Goal: Browse casually: Explore the website without a specific task or goal

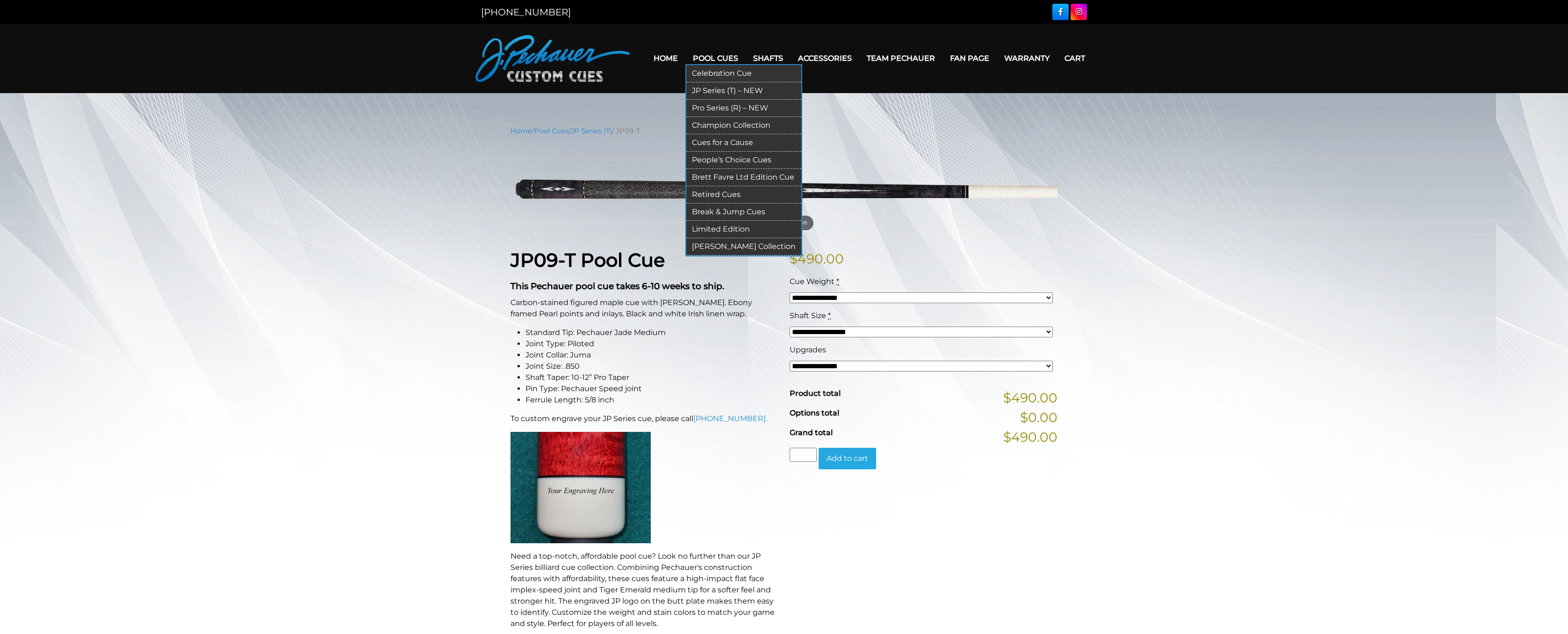
click at [737, 91] on link "JP Series (T) – NEW" at bounding box center [743, 91] width 115 height 17
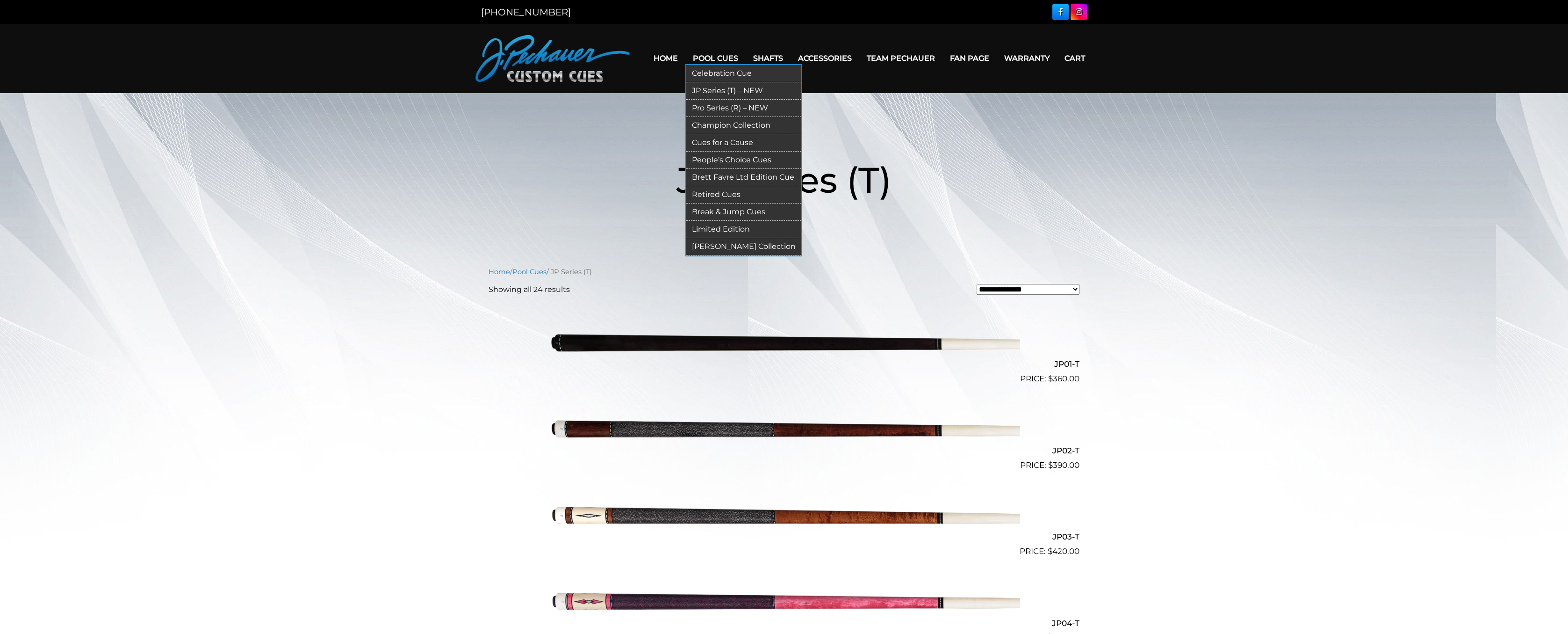
click at [755, 125] on link "Champion Collection" at bounding box center [743, 125] width 115 height 17
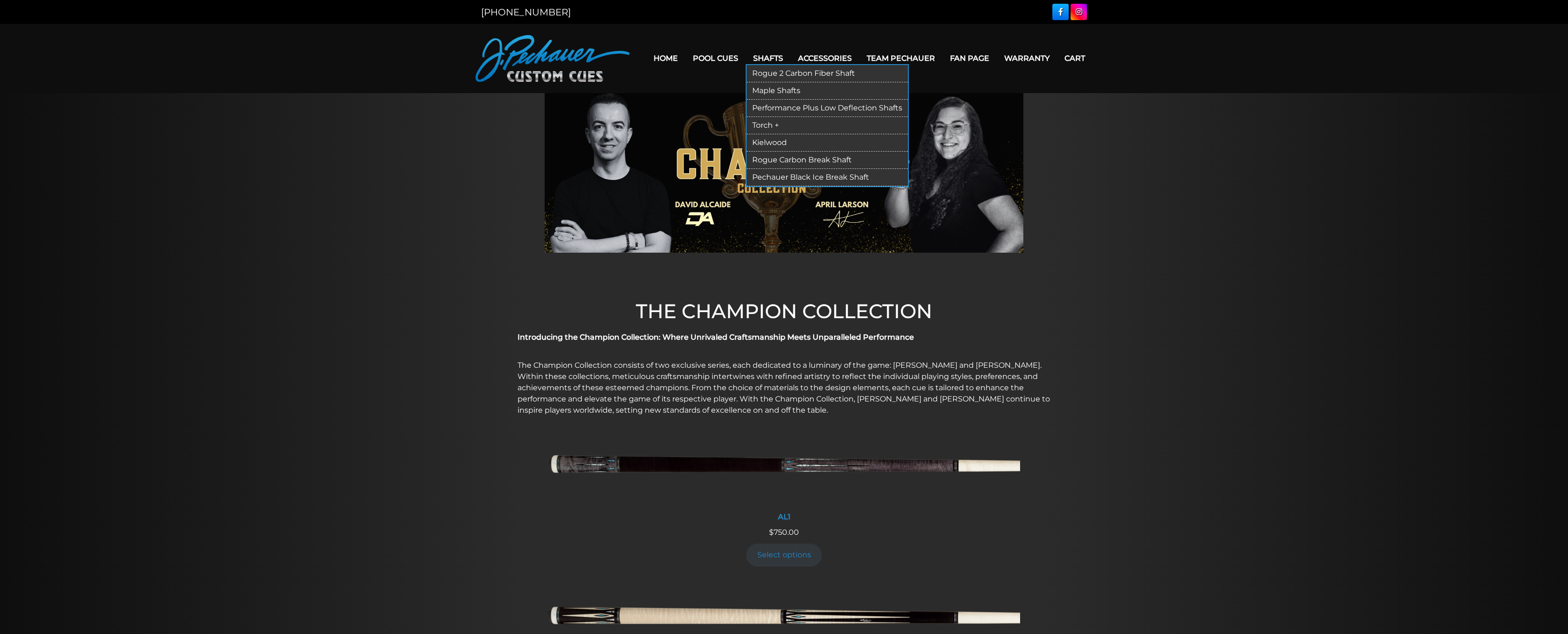
click at [771, 91] on link "Maple Shafts" at bounding box center [827, 91] width 161 height 17
click at [800, 109] on link "Performance Plus Low Deflection Shafts" at bounding box center [827, 108] width 161 height 17
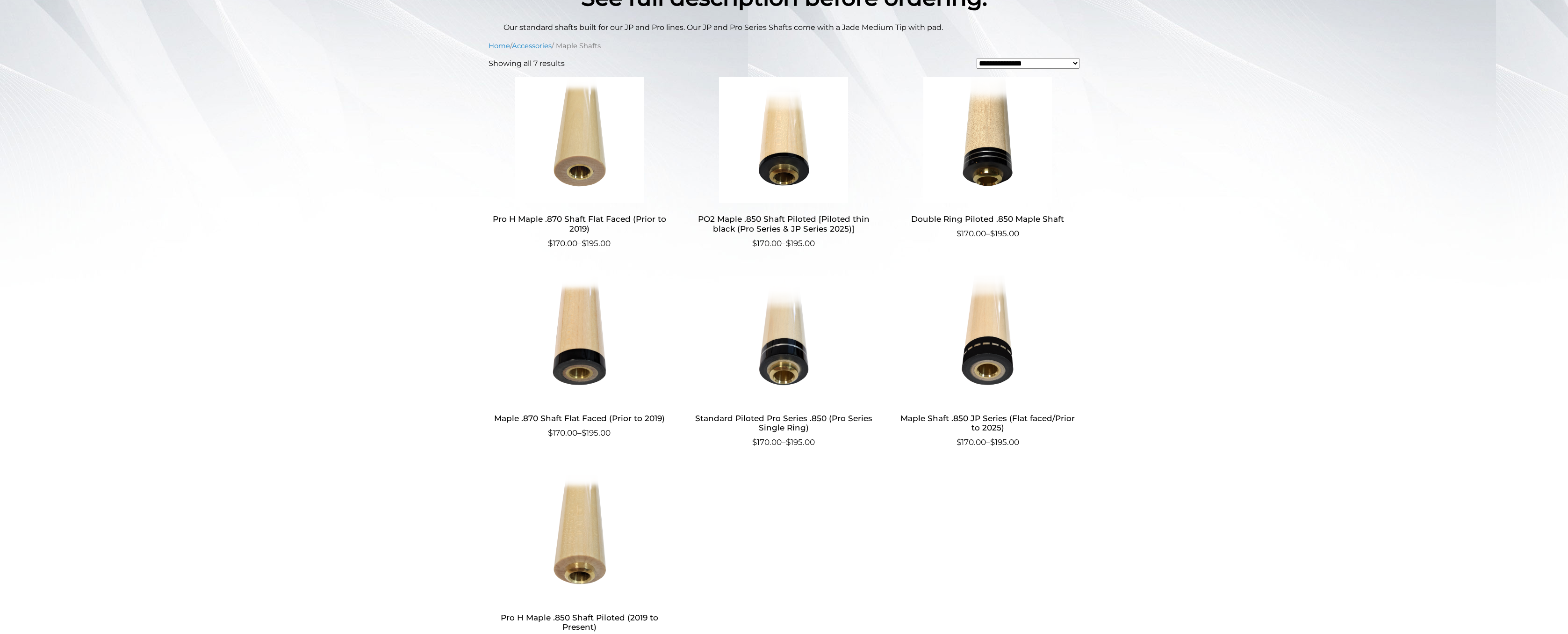
scroll to position [112, 0]
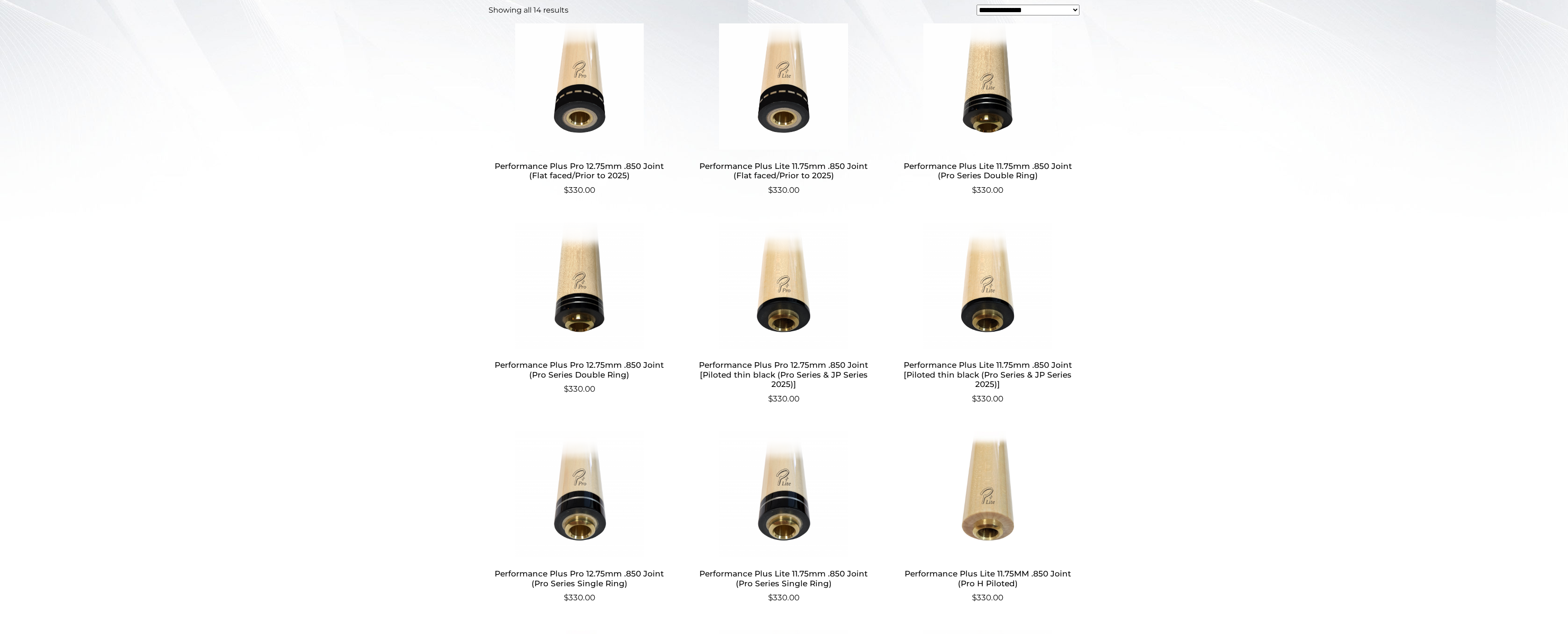
scroll to position [313, 0]
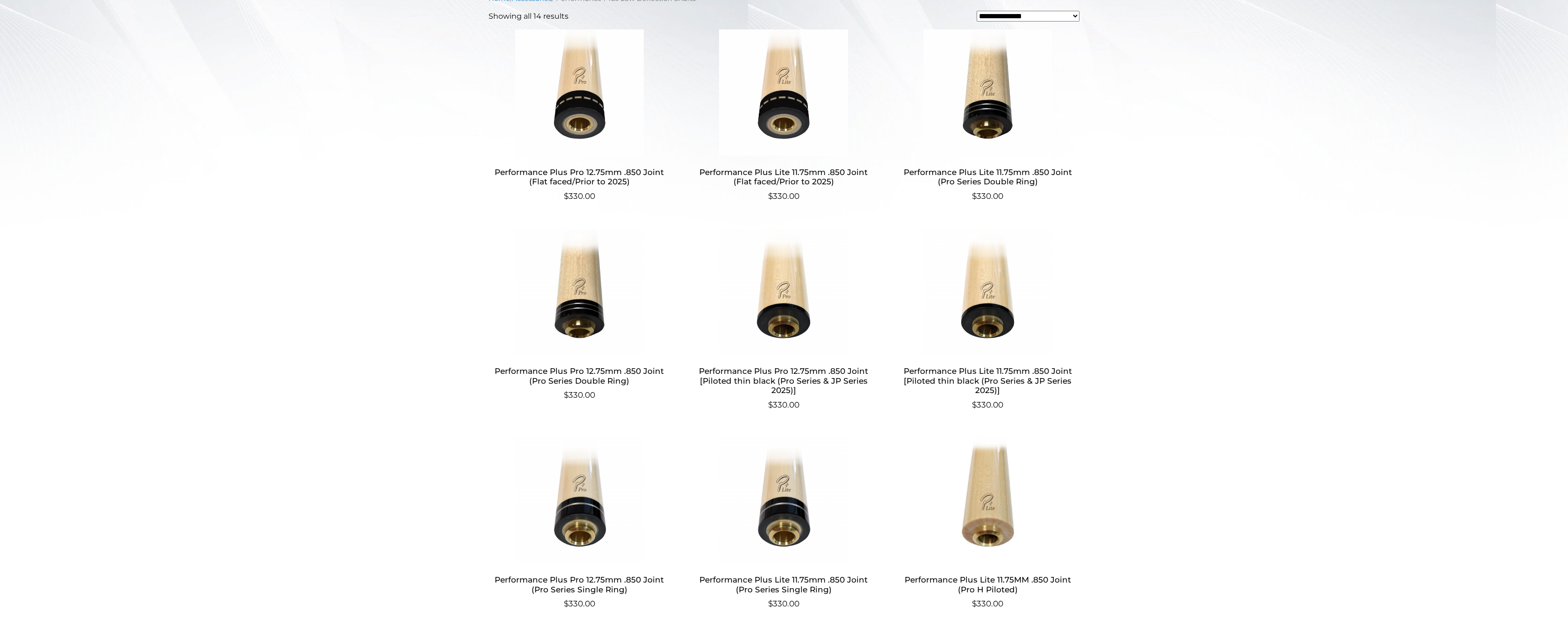
click at [809, 382] on h2 "Performance Plus Pro 12.75mm .850 Joint [Piloted thin black (Pro Series & JP Se…" at bounding box center [783, 381] width 182 height 37
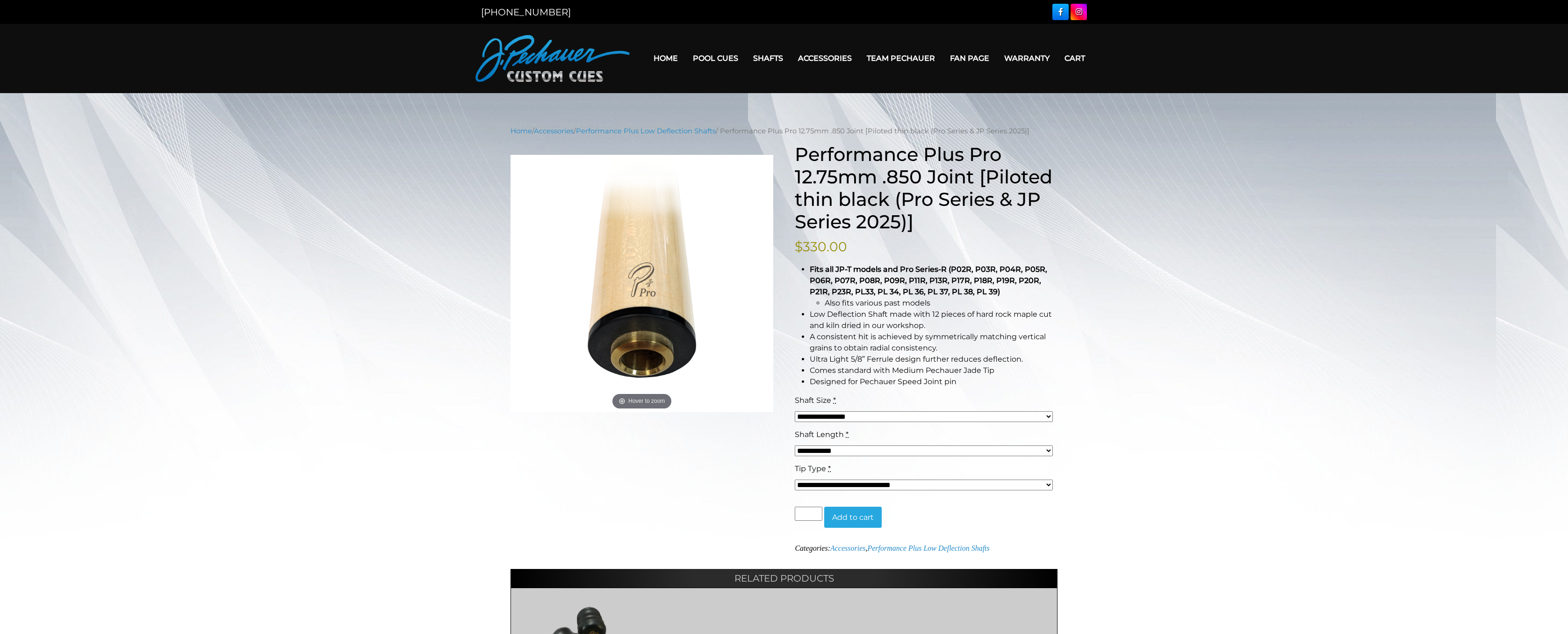
click at [864, 417] on select "**********" at bounding box center [924, 417] width 258 height 11
click at [795, 411] on select "**********" at bounding box center [924, 417] width 258 height 11
click at [878, 449] on select "**********" at bounding box center [924, 451] width 258 height 11
click at [795, 445] on select "**********" at bounding box center [924, 451] width 258 height 11
click at [1049, 417] on select "**********" at bounding box center [924, 417] width 258 height 11
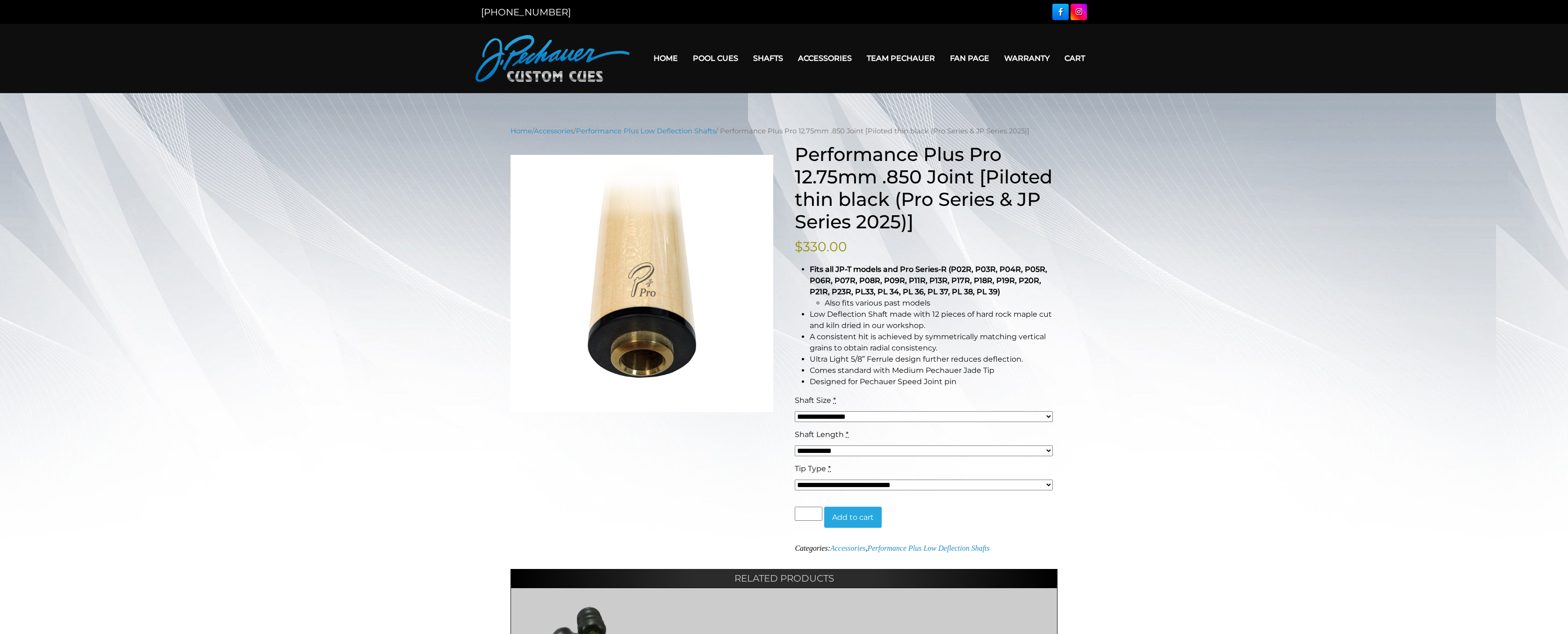
click at [995, 417] on select "**********" at bounding box center [924, 417] width 258 height 11
click at [795, 411] on select "**********" at bounding box center [924, 417] width 258 height 11
click at [1003, 445] on select "**********" at bounding box center [924, 451] width 258 height 11
click at [795, 445] on select "**********" at bounding box center [924, 451] width 258 height 11
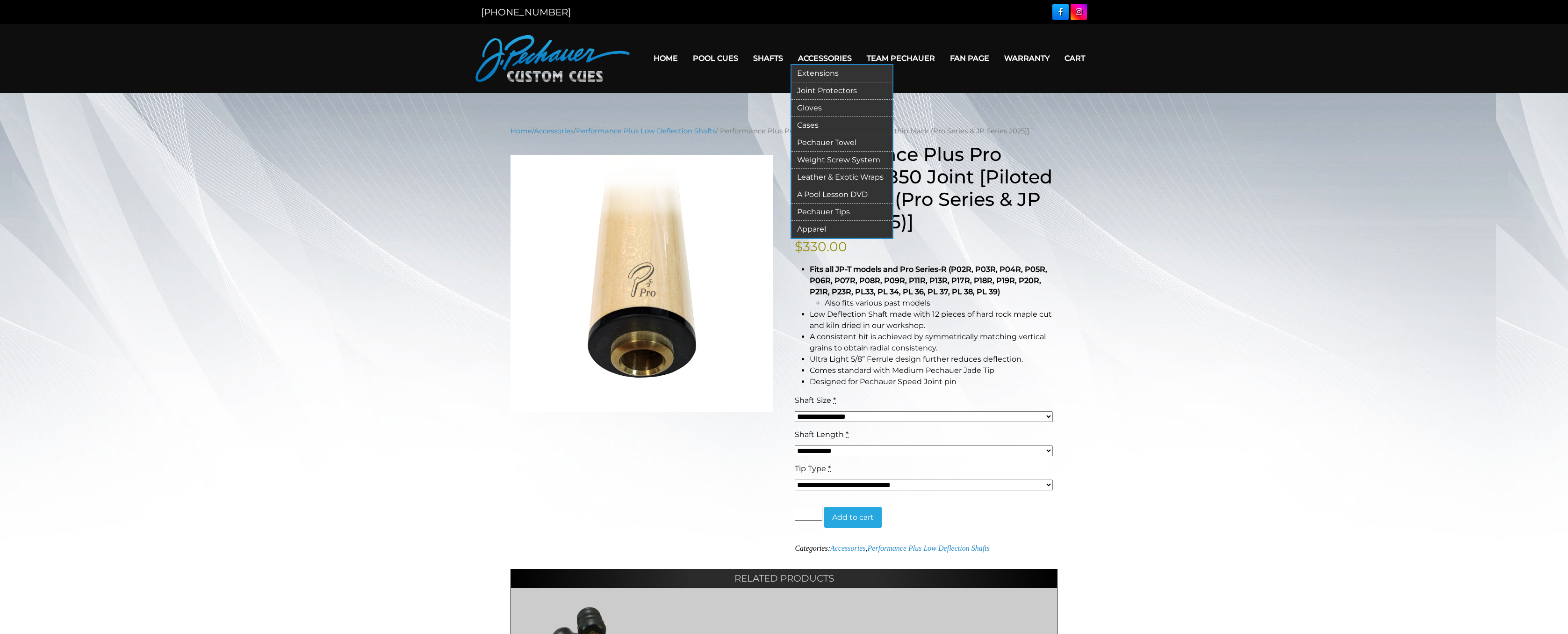
click at [817, 124] on link "Cases" at bounding box center [842, 125] width 101 height 17
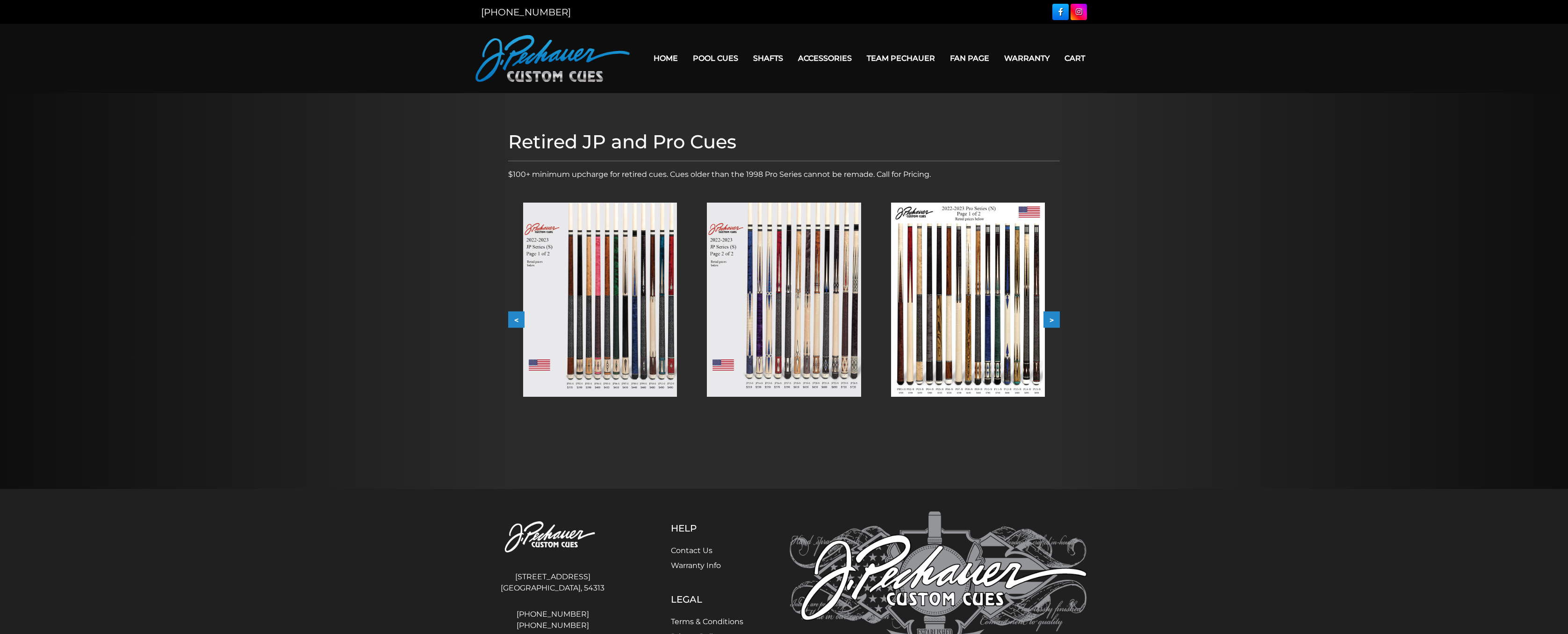
click at [1049, 322] on button ">" at bounding box center [1051, 320] width 16 height 16
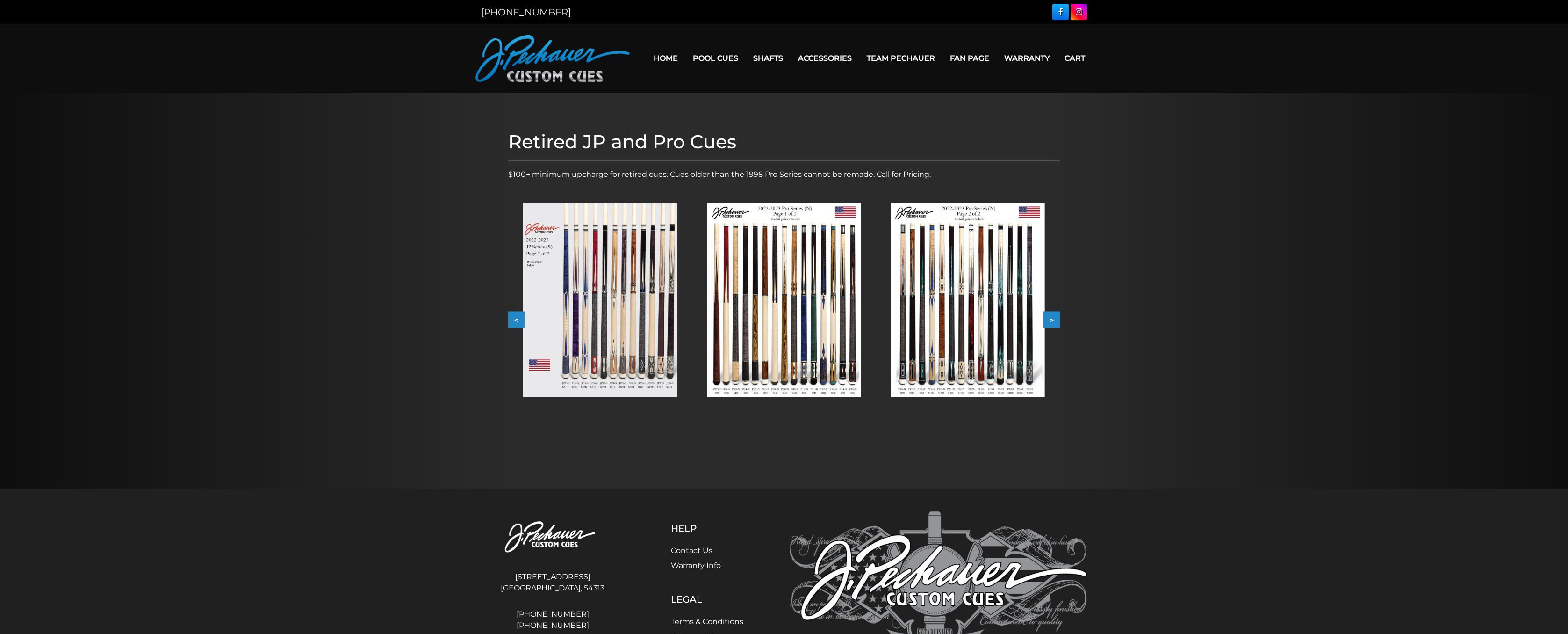
click at [1051, 322] on button ">" at bounding box center [1051, 320] width 16 height 16
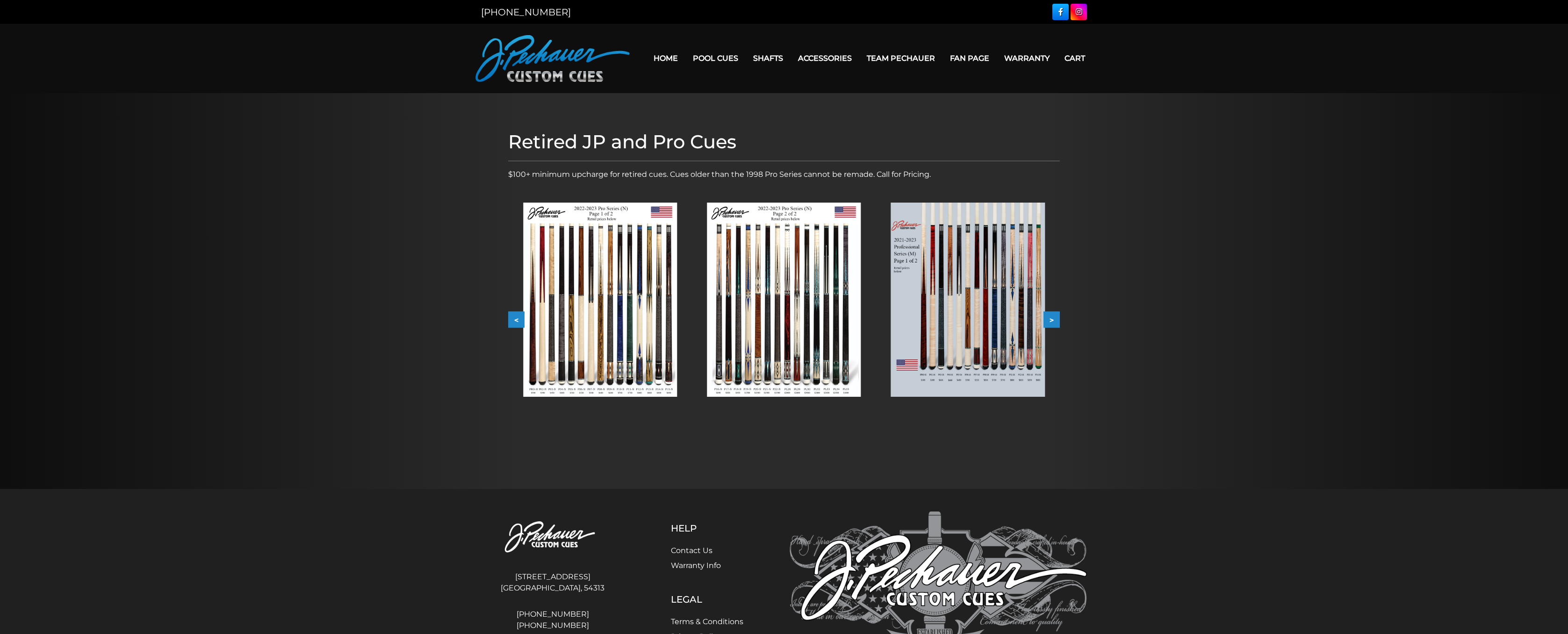
click at [1051, 322] on button ">" at bounding box center [1051, 320] width 16 height 16
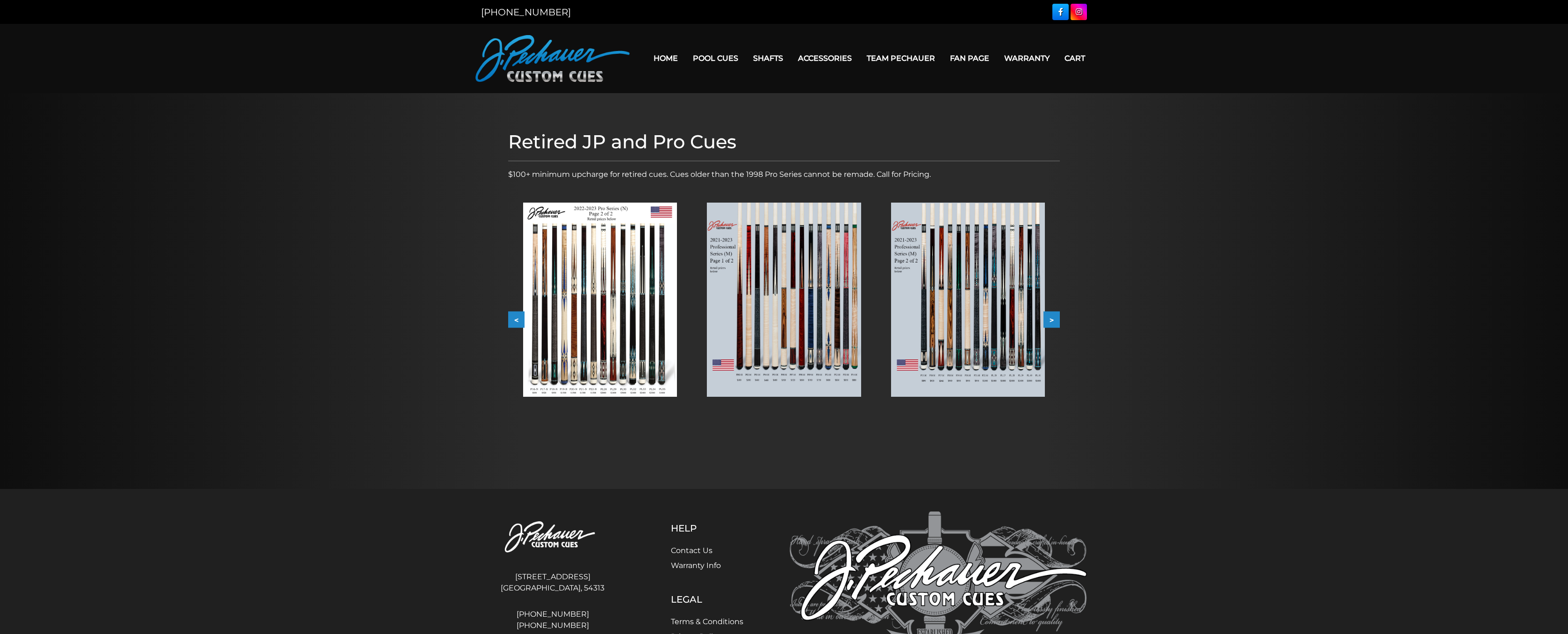
click at [1051, 322] on button ">" at bounding box center [1051, 320] width 16 height 16
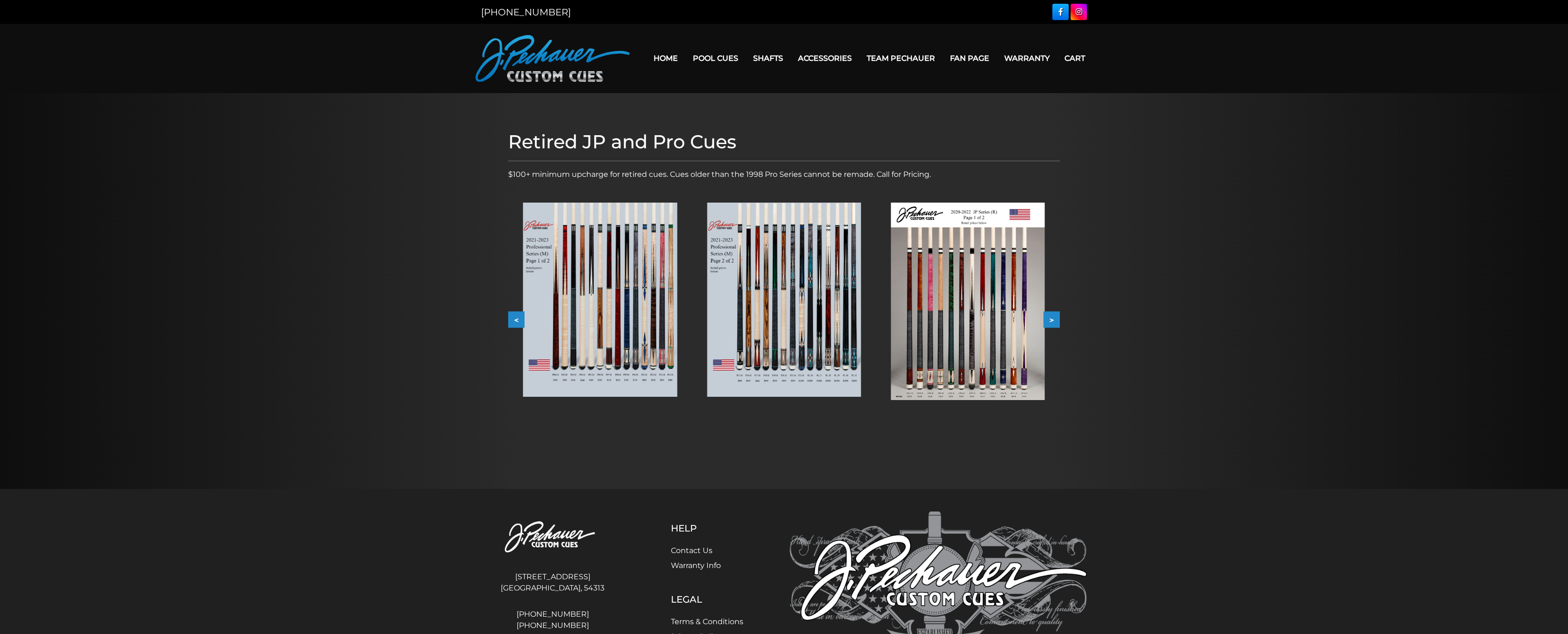
click at [1051, 322] on button ">" at bounding box center [1051, 320] width 16 height 16
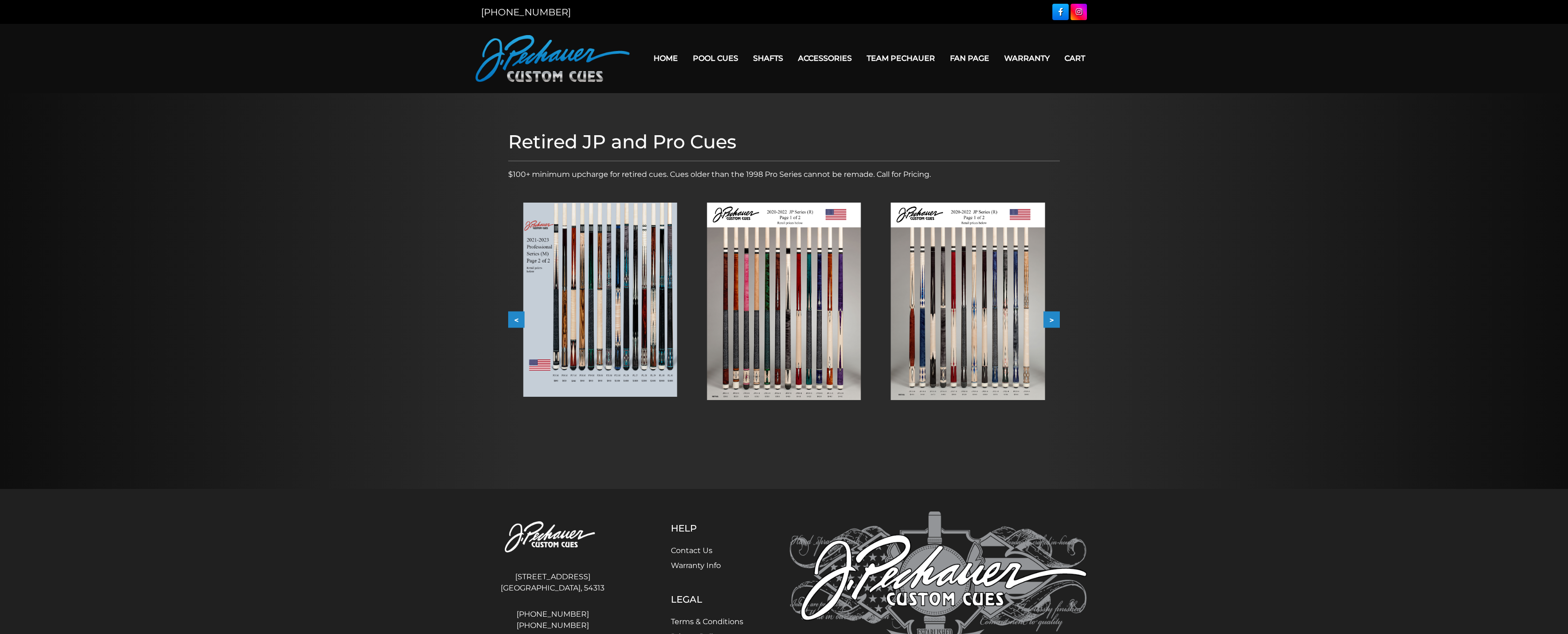
click at [1051, 322] on button ">" at bounding box center [1051, 320] width 16 height 16
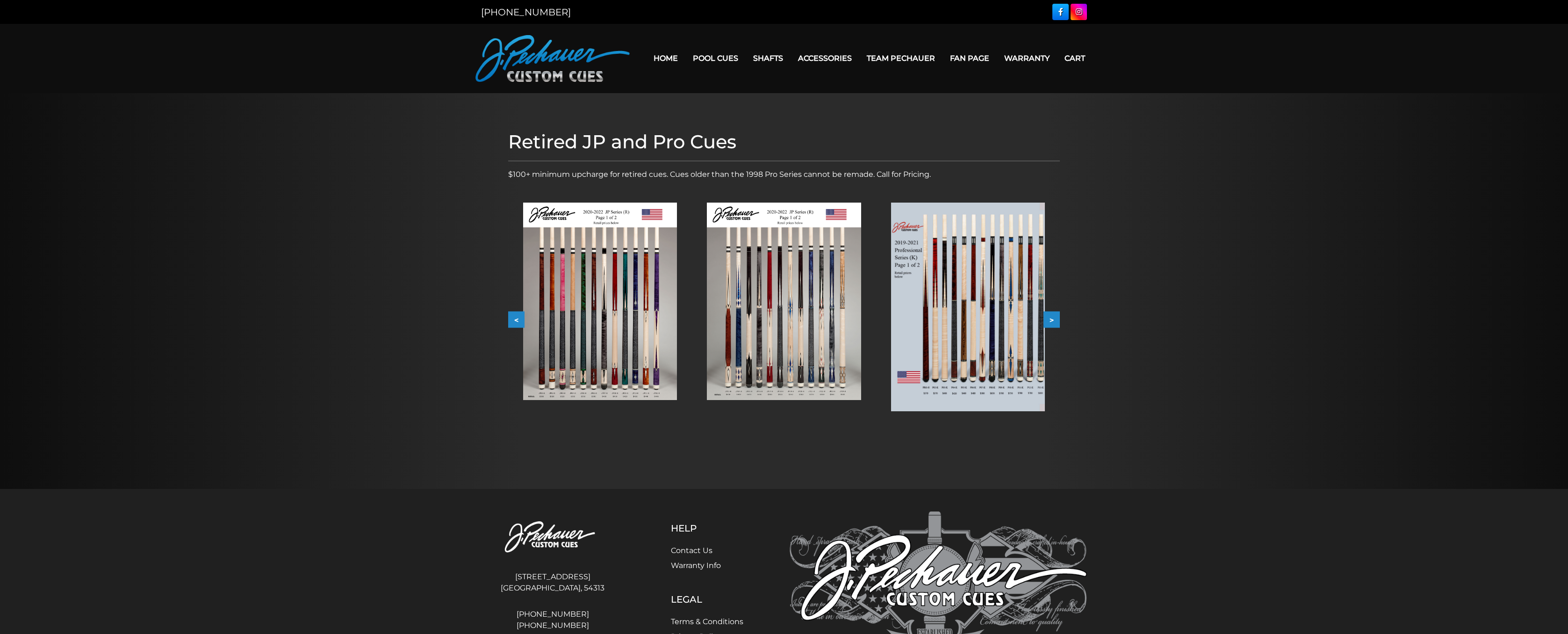
click at [1051, 322] on button ">" at bounding box center [1051, 320] width 16 height 16
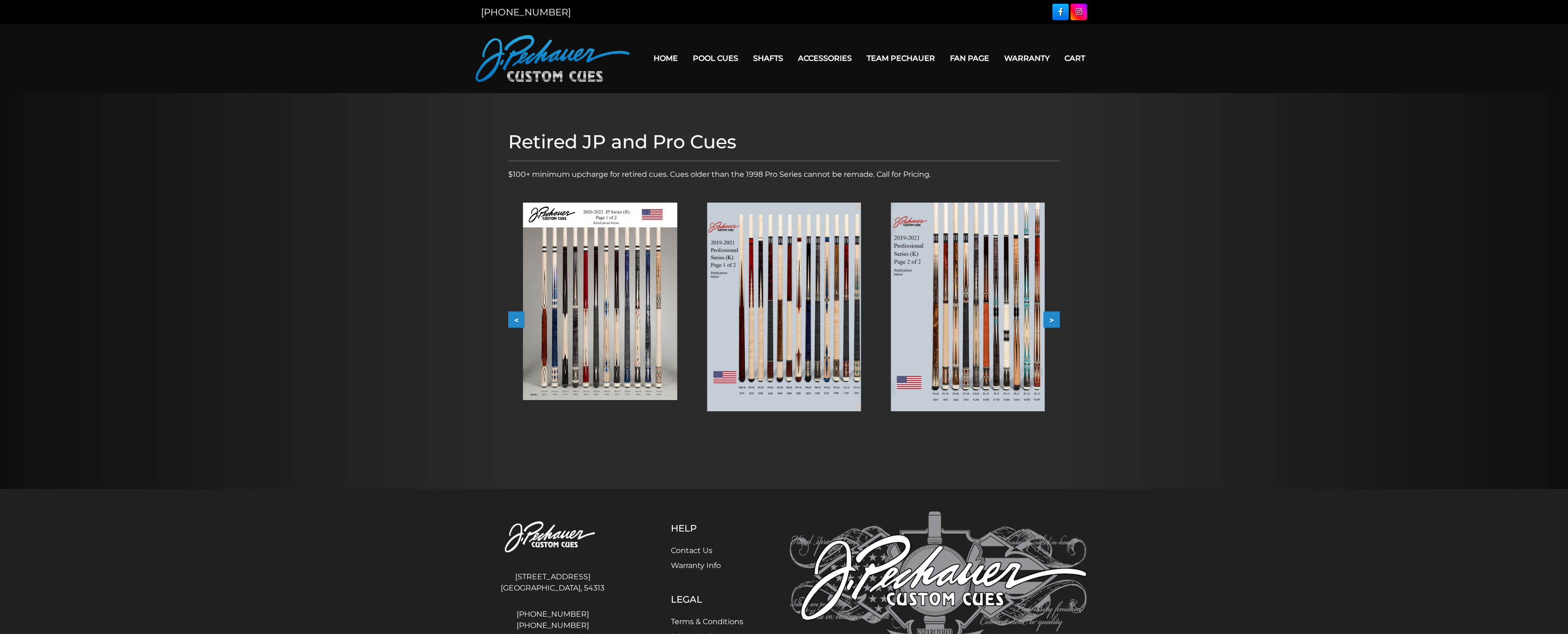
click at [1013, 334] on img at bounding box center [968, 307] width 154 height 209
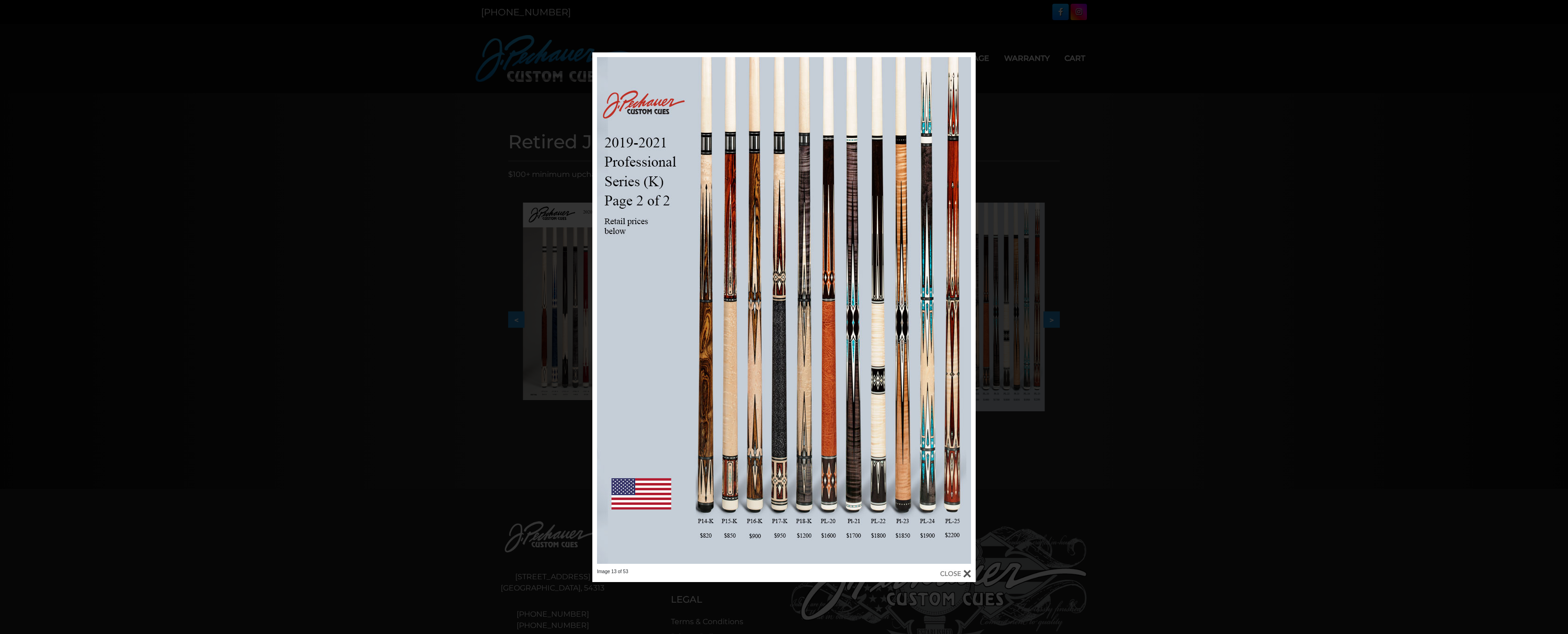
click at [1095, 267] on div "Image 13 of 53" at bounding box center [784, 317] width 1568 height 529
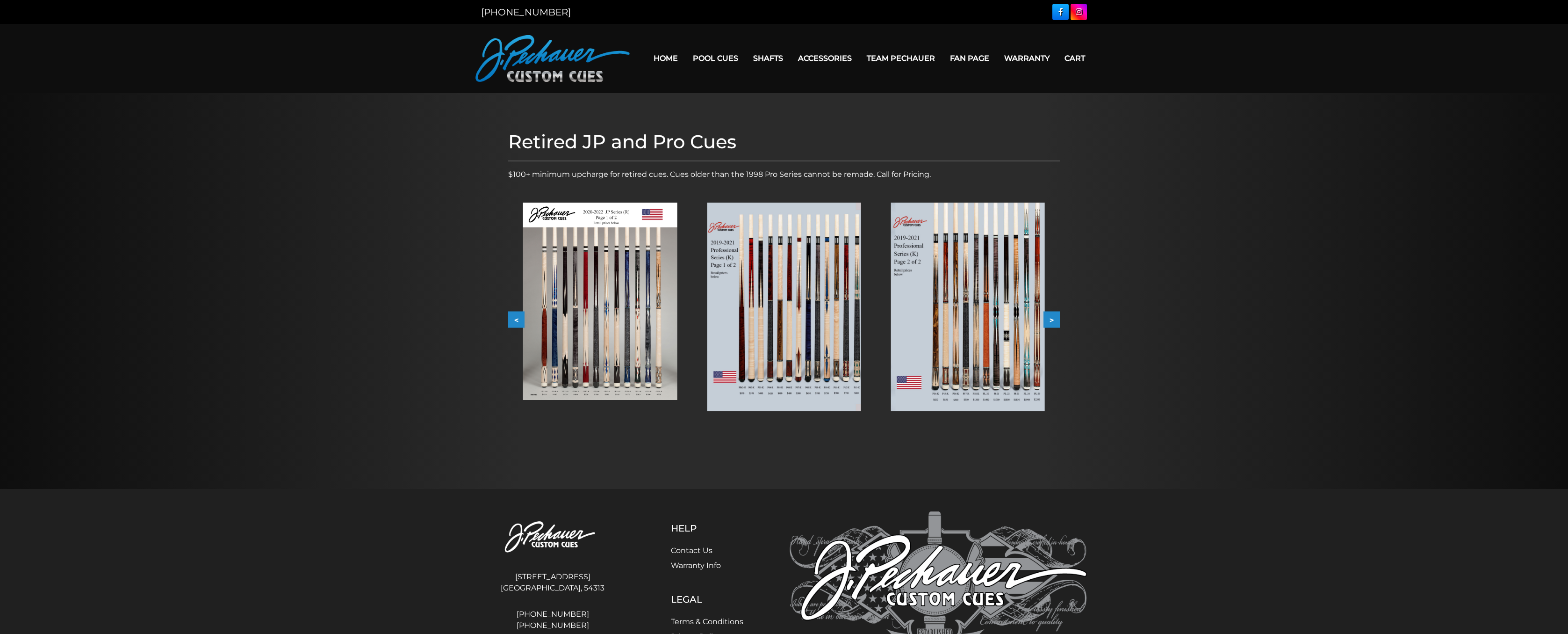
click at [517, 321] on button "<" at bounding box center [516, 320] width 16 height 16
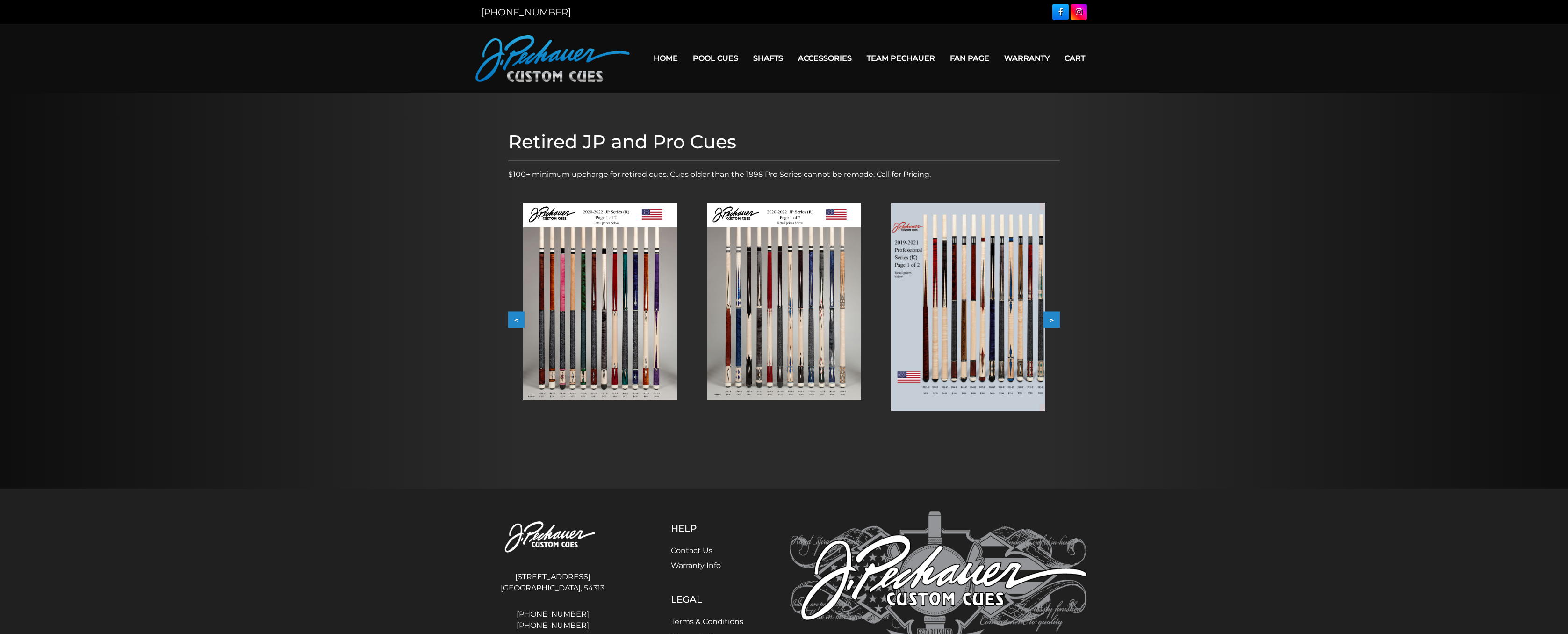
click at [517, 321] on button "<" at bounding box center [516, 320] width 16 height 16
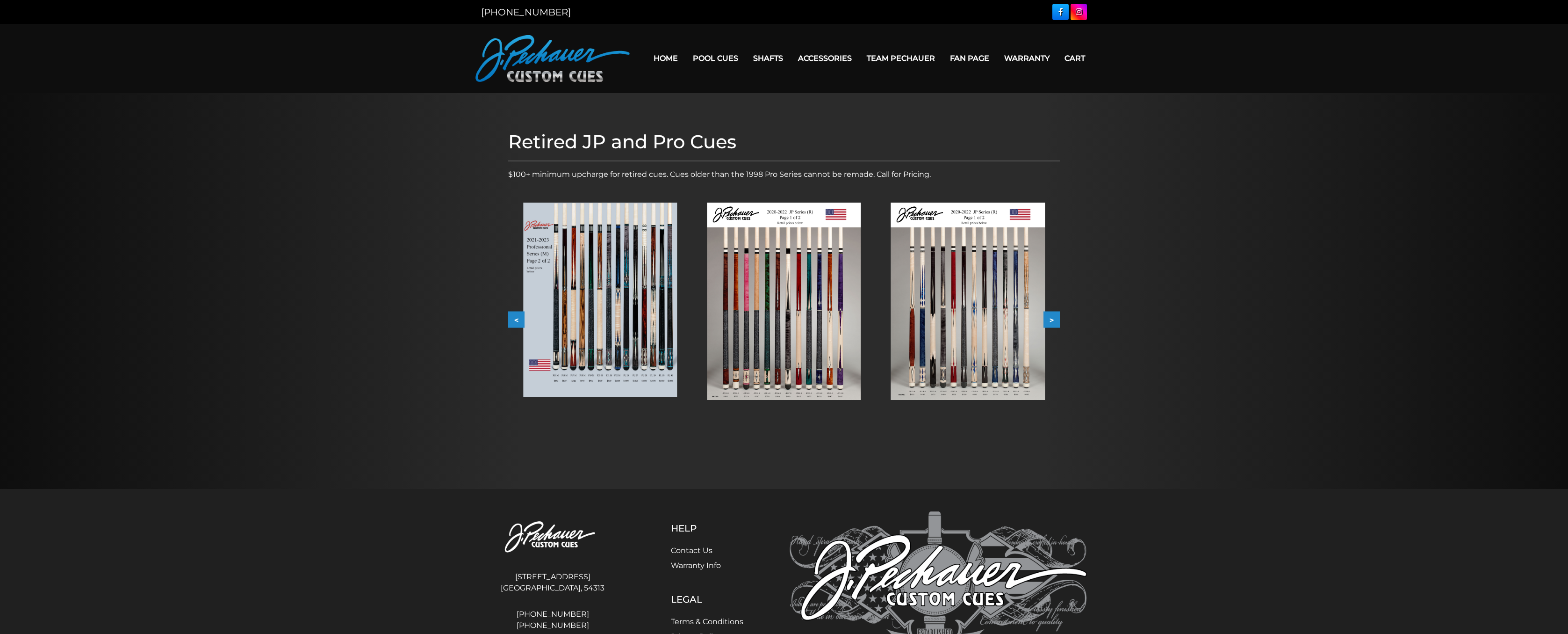
click at [517, 321] on button "<" at bounding box center [516, 320] width 16 height 16
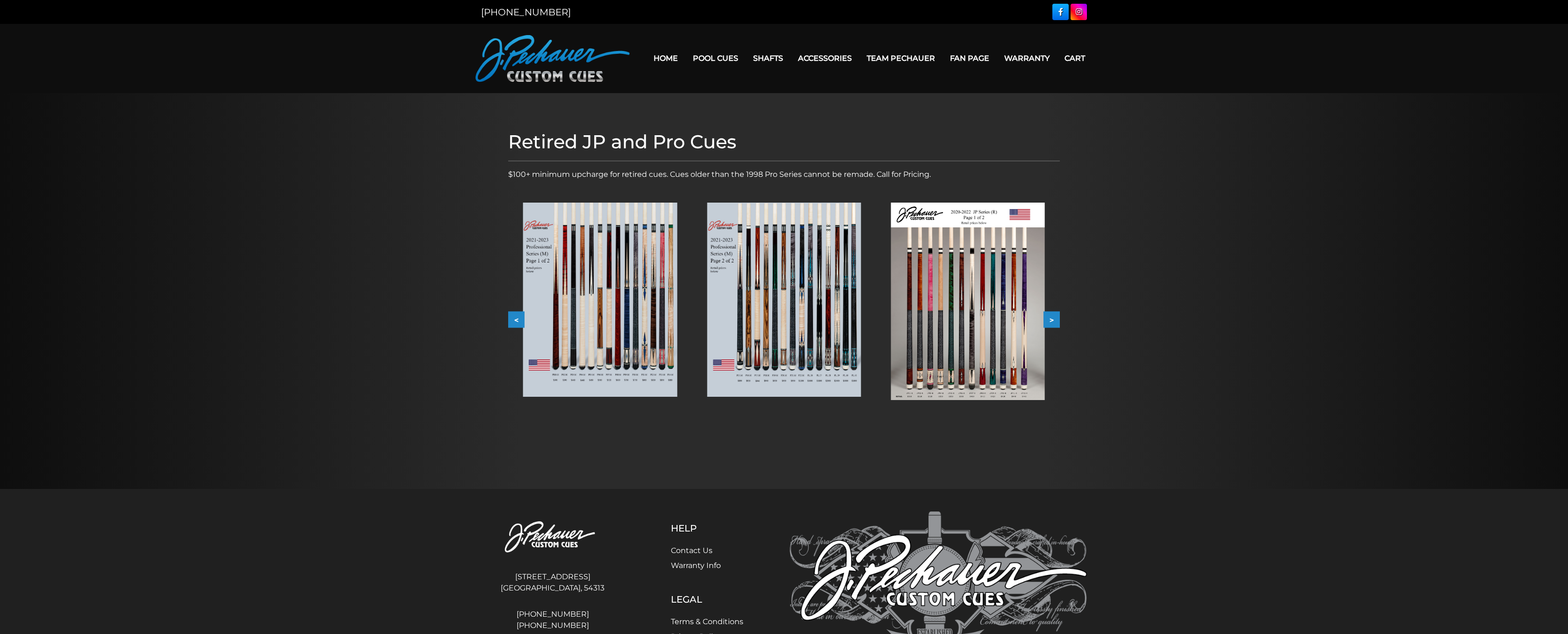
click at [517, 321] on button "<" at bounding box center [516, 320] width 16 height 16
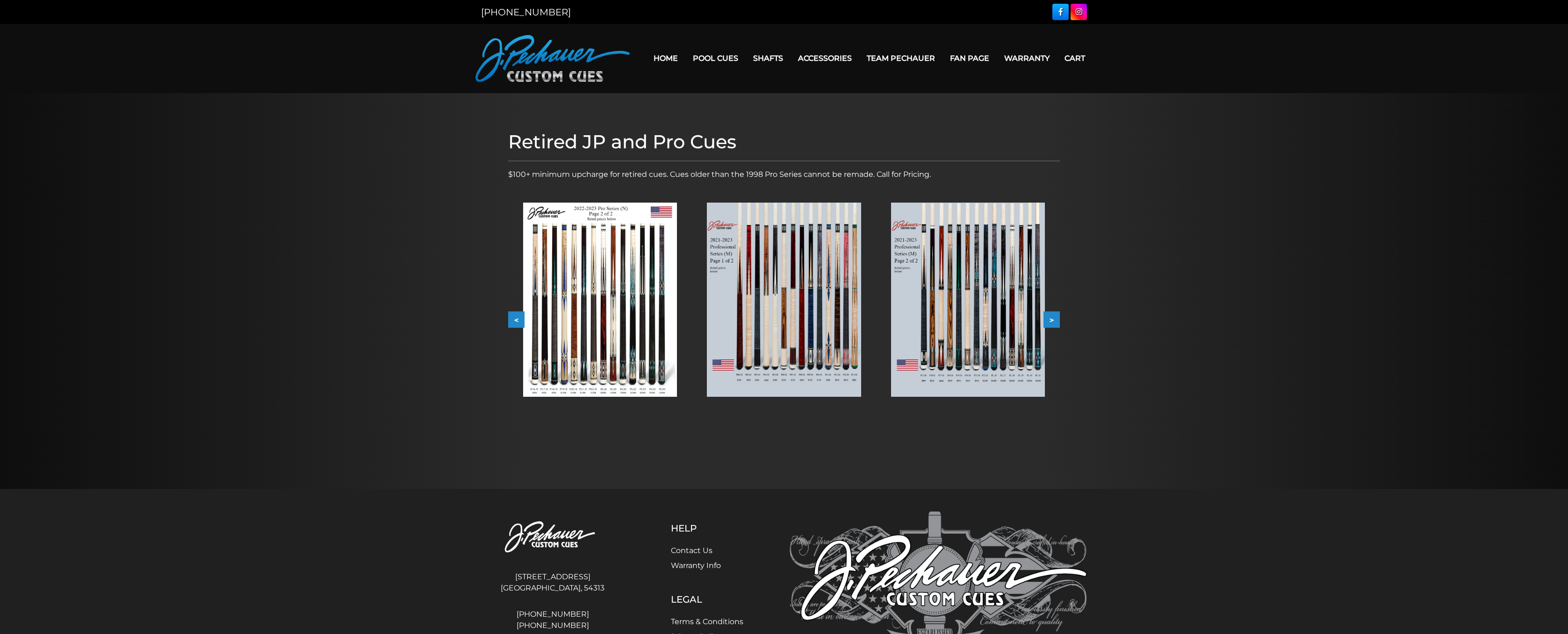
click at [517, 321] on button "<" at bounding box center [516, 320] width 16 height 16
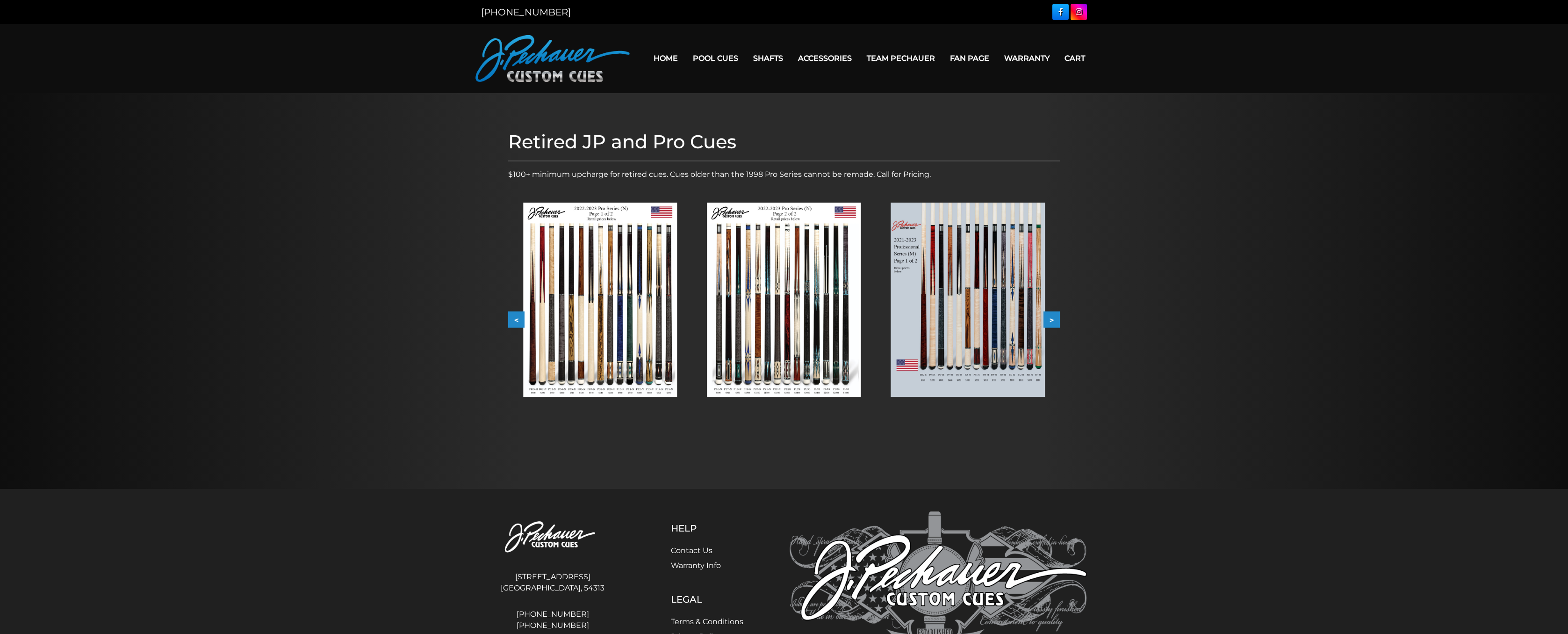
click at [517, 321] on button "<" at bounding box center [516, 320] width 16 height 16
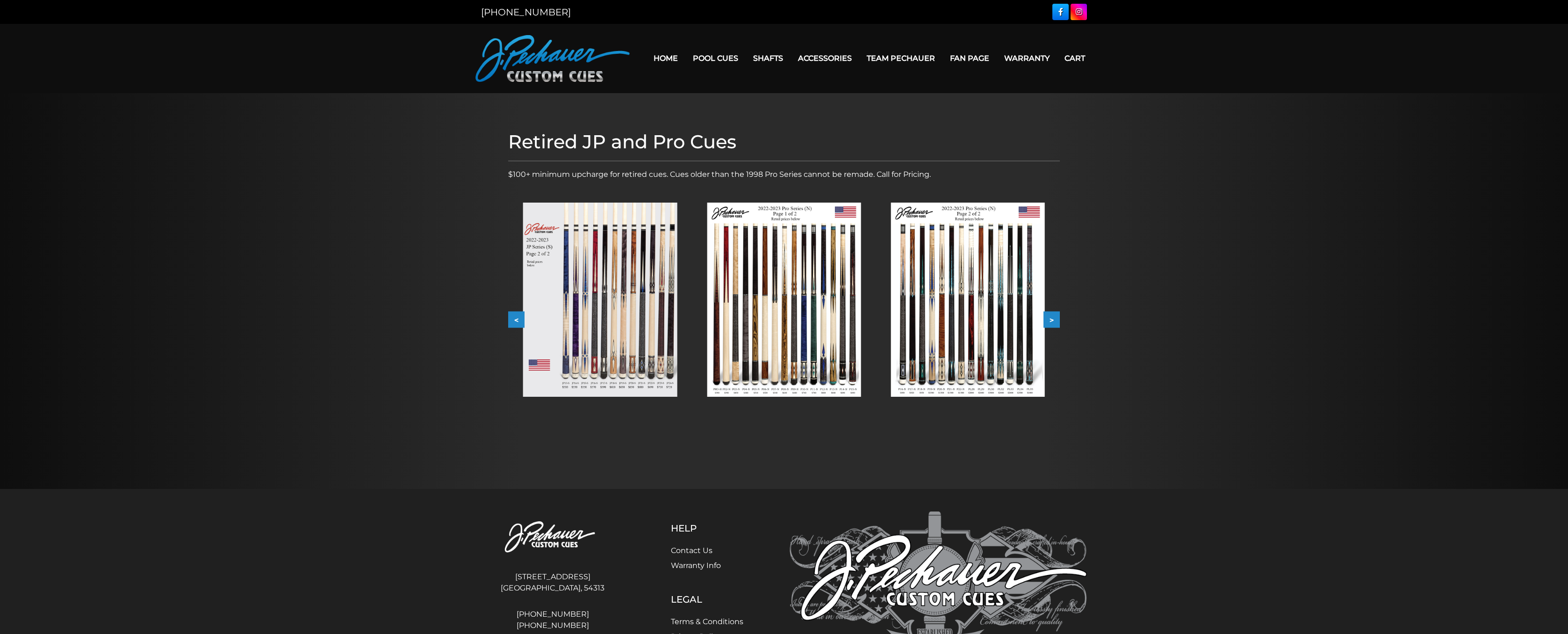
click at [517, 321] on button "<" at bounding box center [516, 320] width 16 height 16
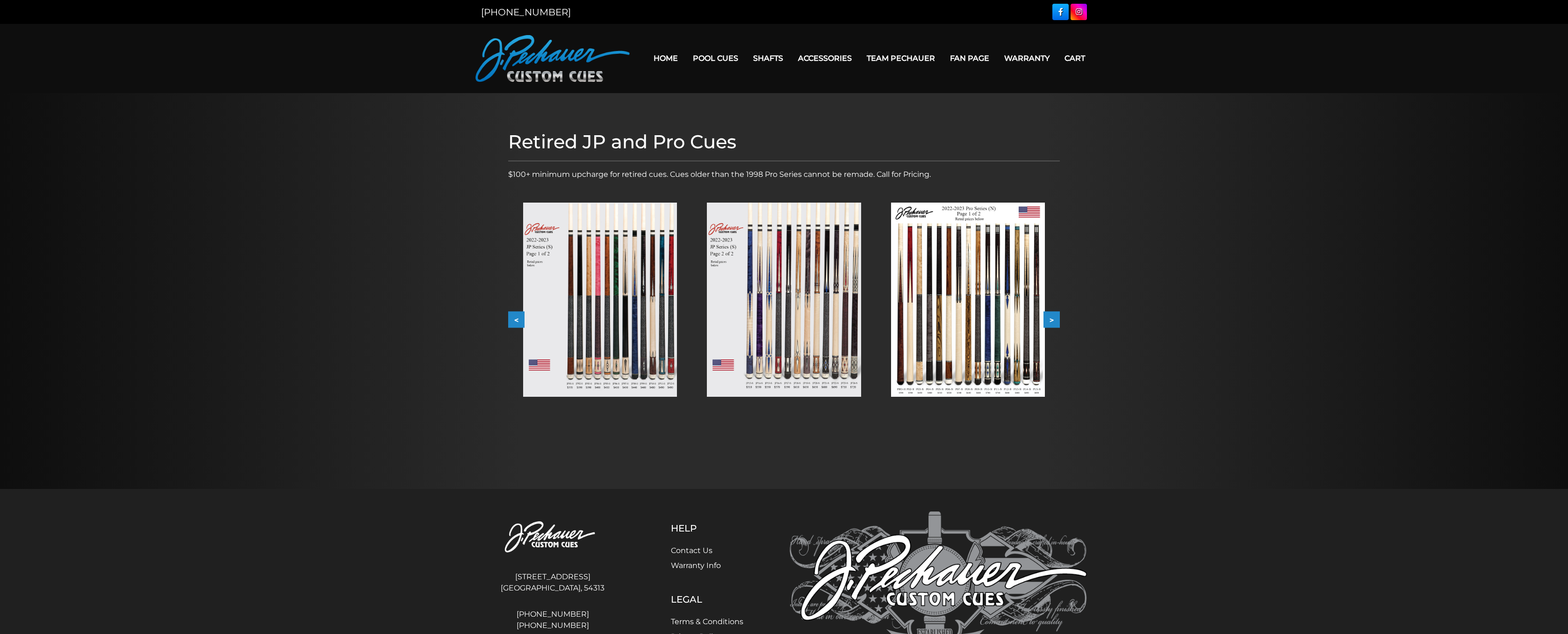
click at [1044, 317] on button ">" at bounding box center [1051, 320] width 16 height 16
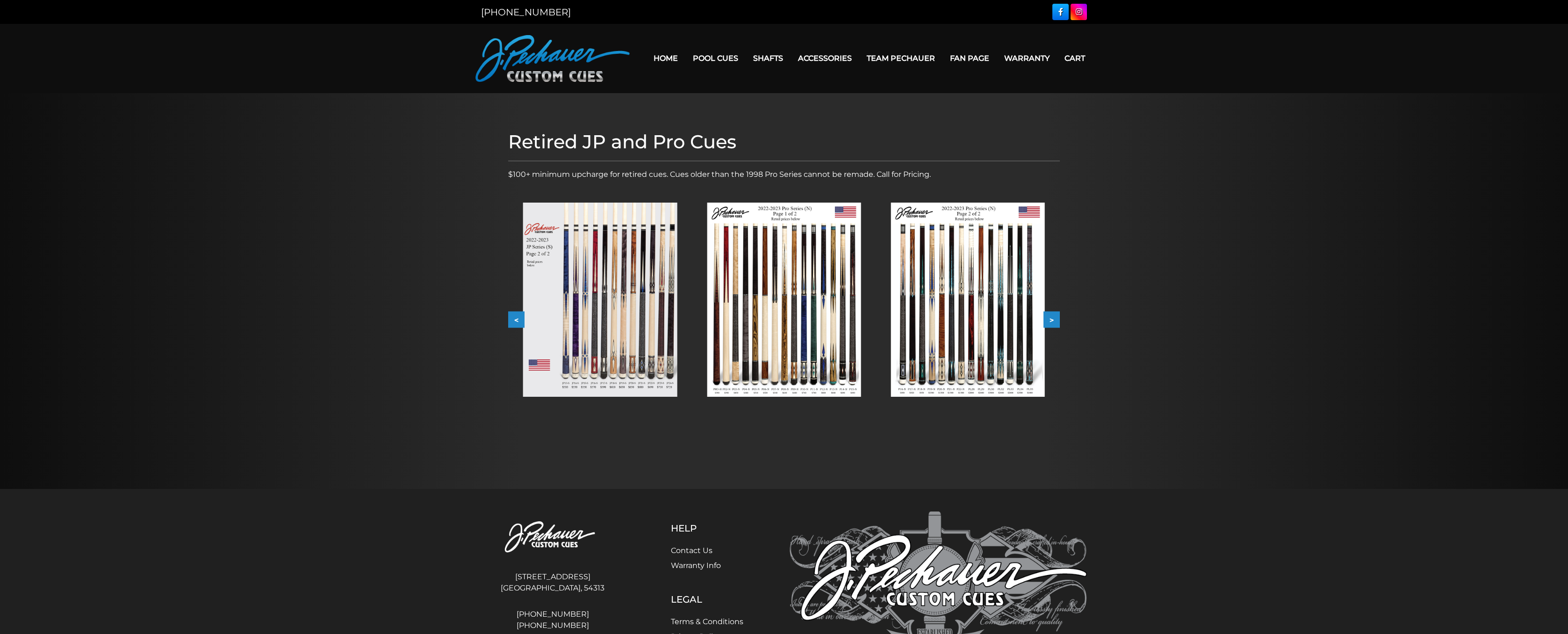
click at [1045, 317] on button ">" at bounding box center [1051, 320] width 16 height 16
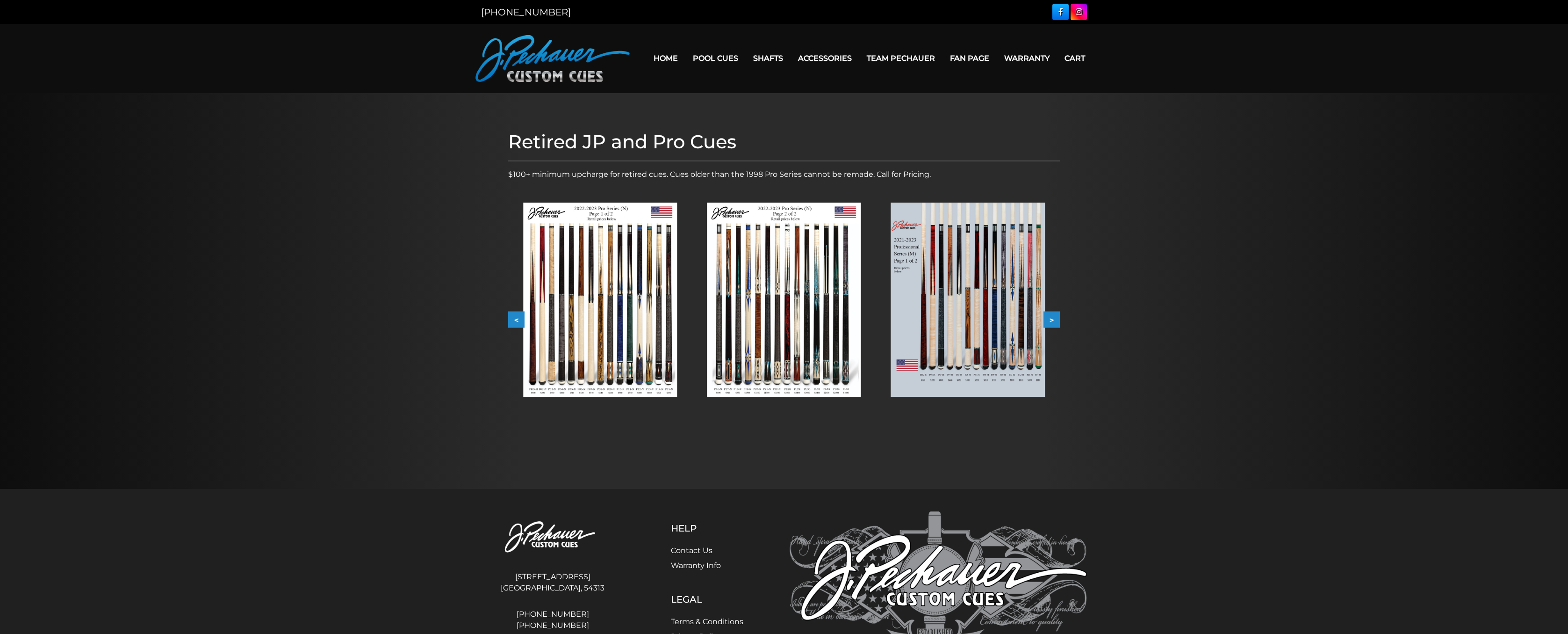
click at [1045, 317] on button ">" at bounding box center [1051, 320] width 16 height 16
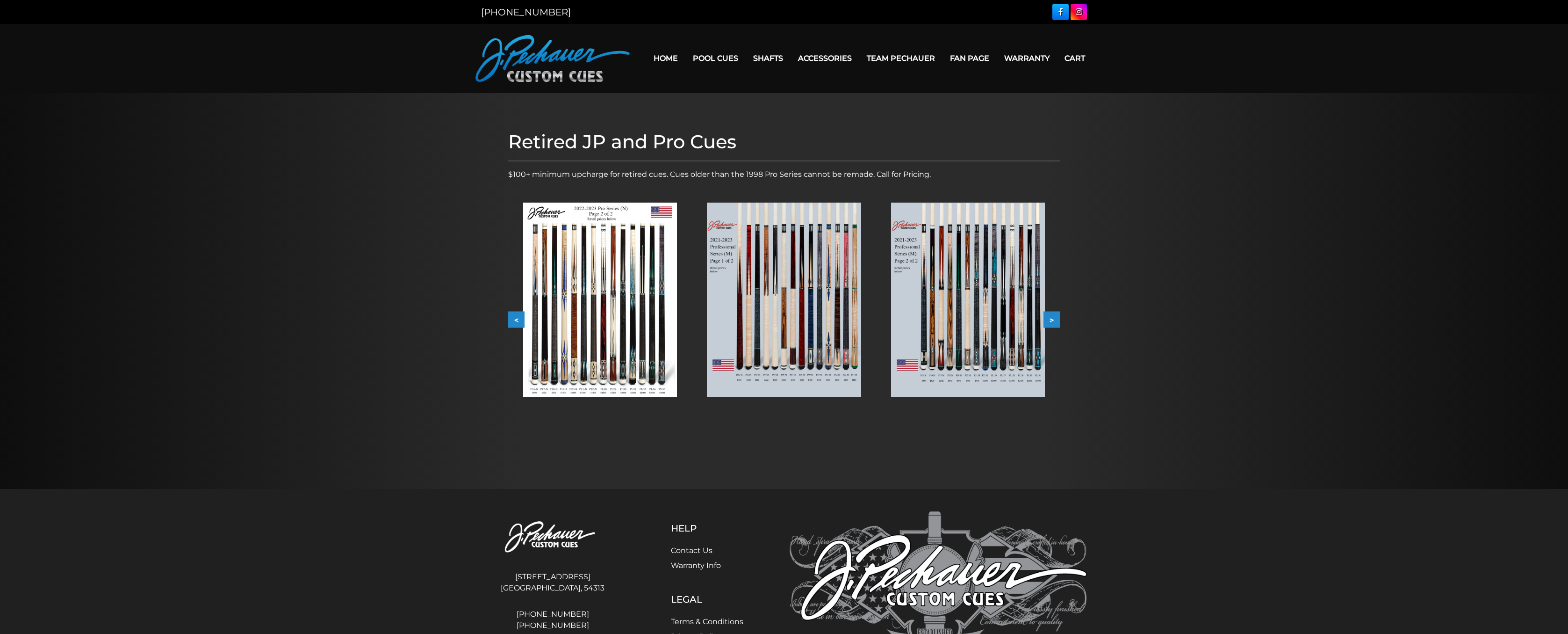
click at [1045, 317] on button ">" at bounding box center [1051, 320] width 16 height 16
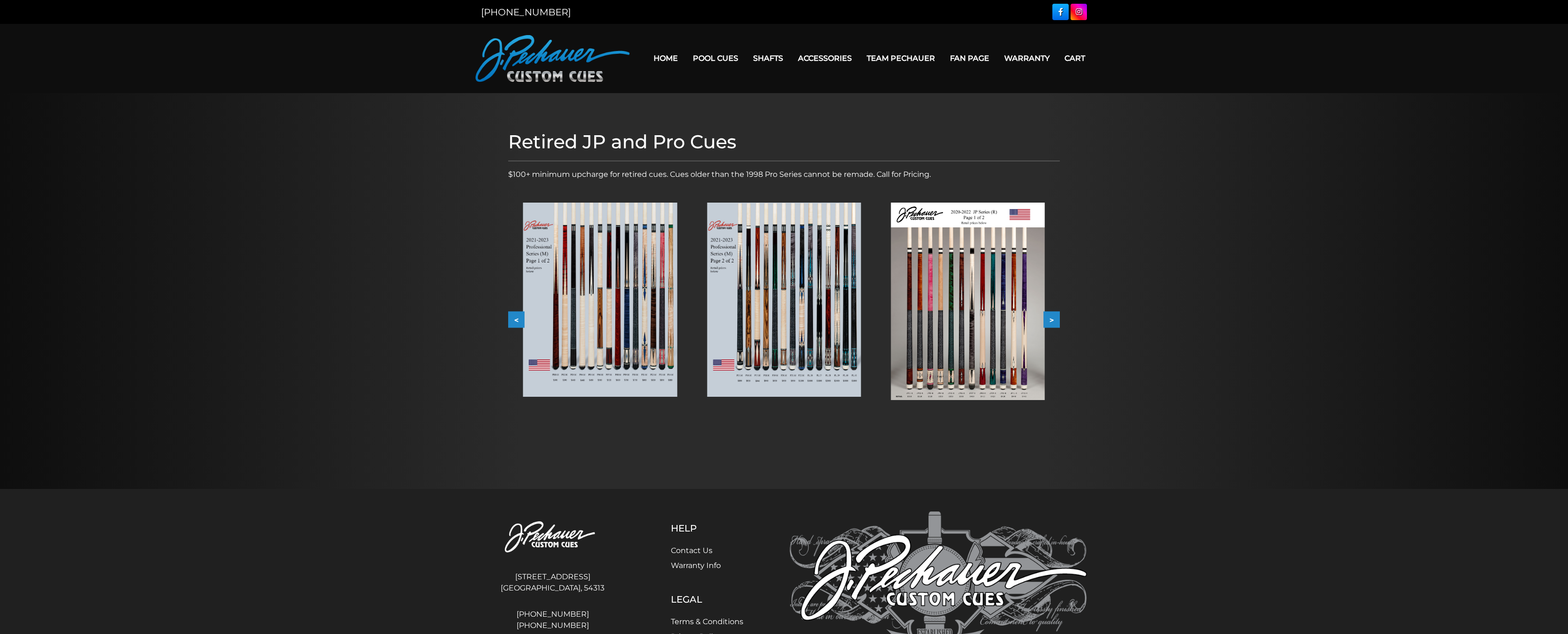
click at [1045, 317] on button ">" at bounding box center [1051, 320] width 16 height 16
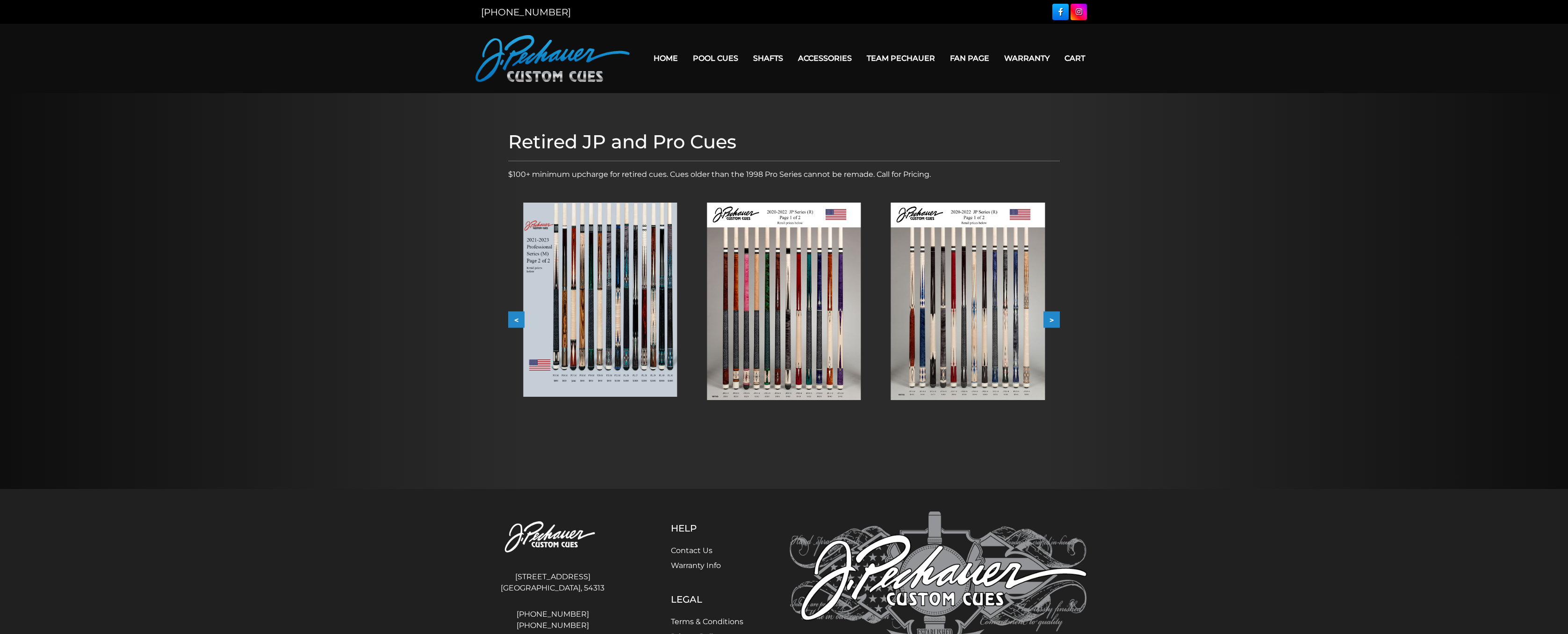
click at [1045, 317] on button ">" at bounding box center [1051, 320] width 16 height 16
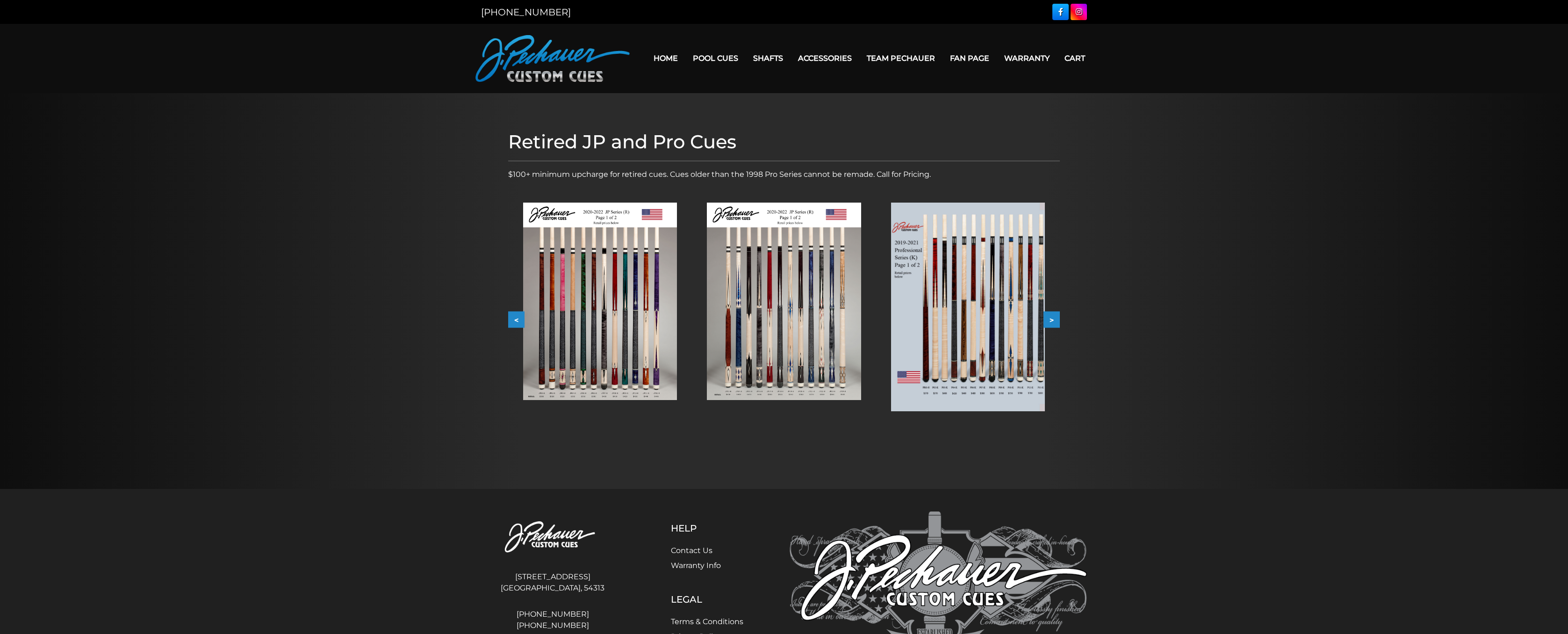
click at [1045, 317] on button ">" at bounding box center [1051, 320] width 16 height 16
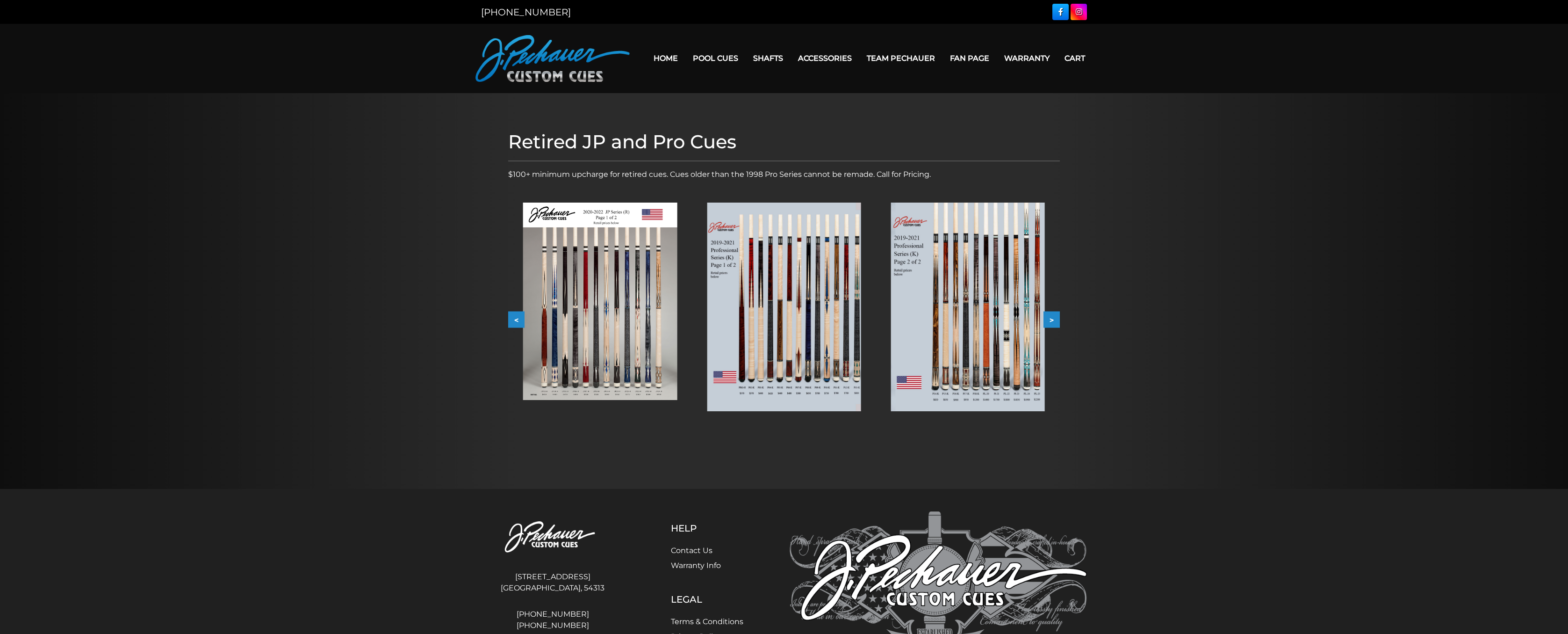
click at [1045, 317] on button ">" at bounding box center [1051, 320] width 16 height 16
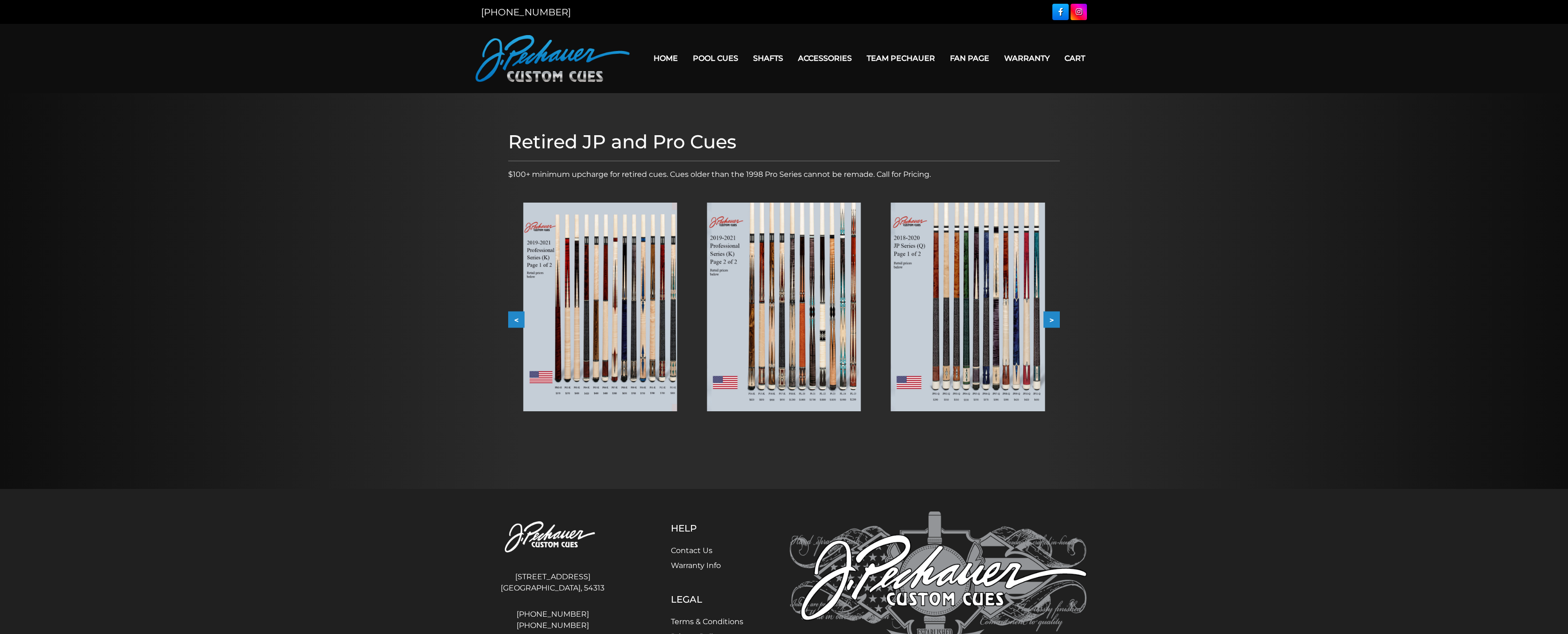
click at [1045, 317] on button ">" at bounding box center [1051, 320] width 16 height 16
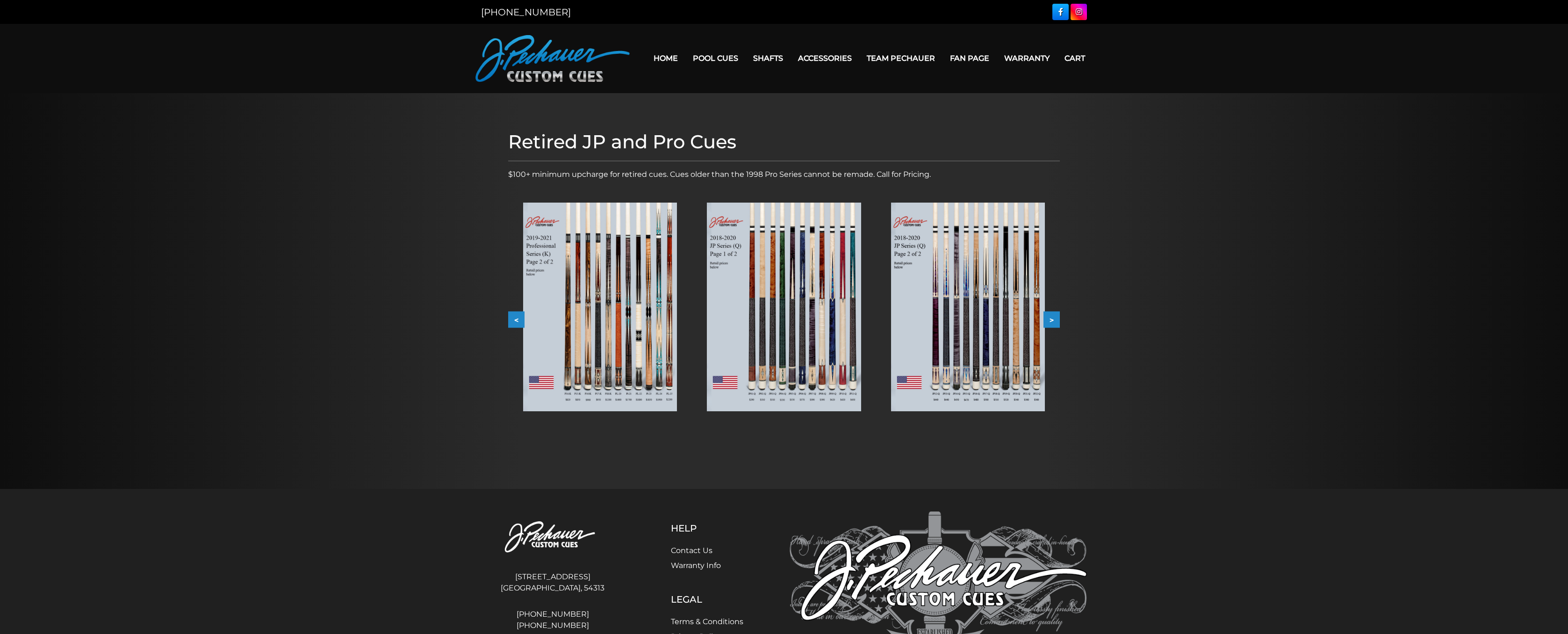
click at [1045, 317] on button ">" at bounding box center [1051, 320] width 16 height 16
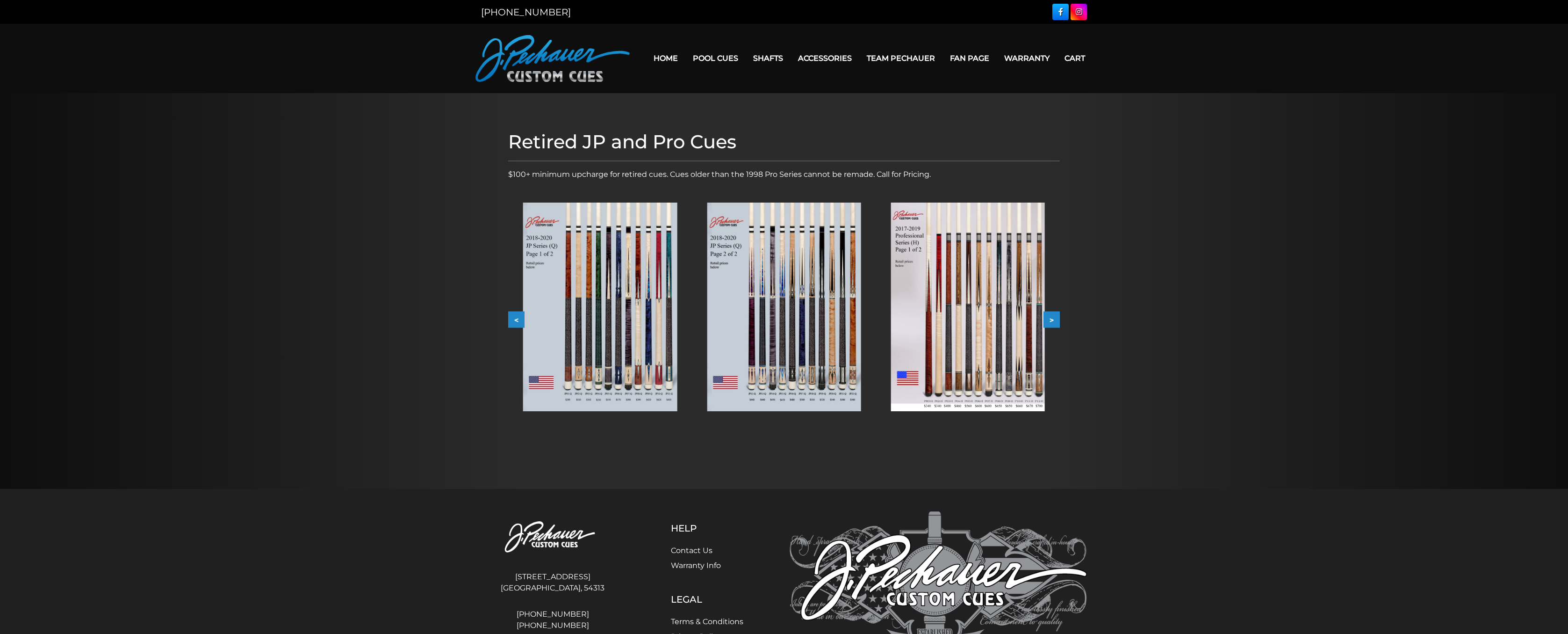
click at [1045, 317] on button ">" at bounding box center [1051, 320] width 16 height 16
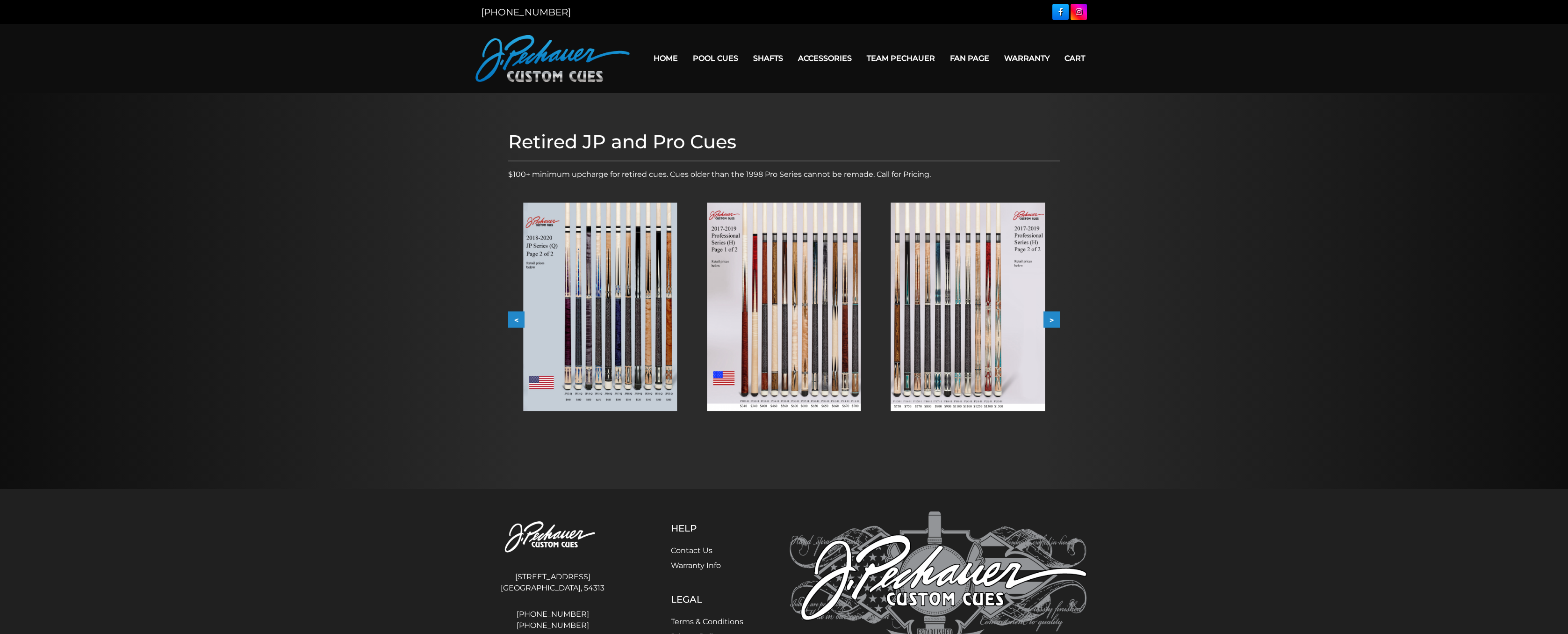
click at [1045, 317] on button ">" at bounding box center [1051, 320] width 16 height 16
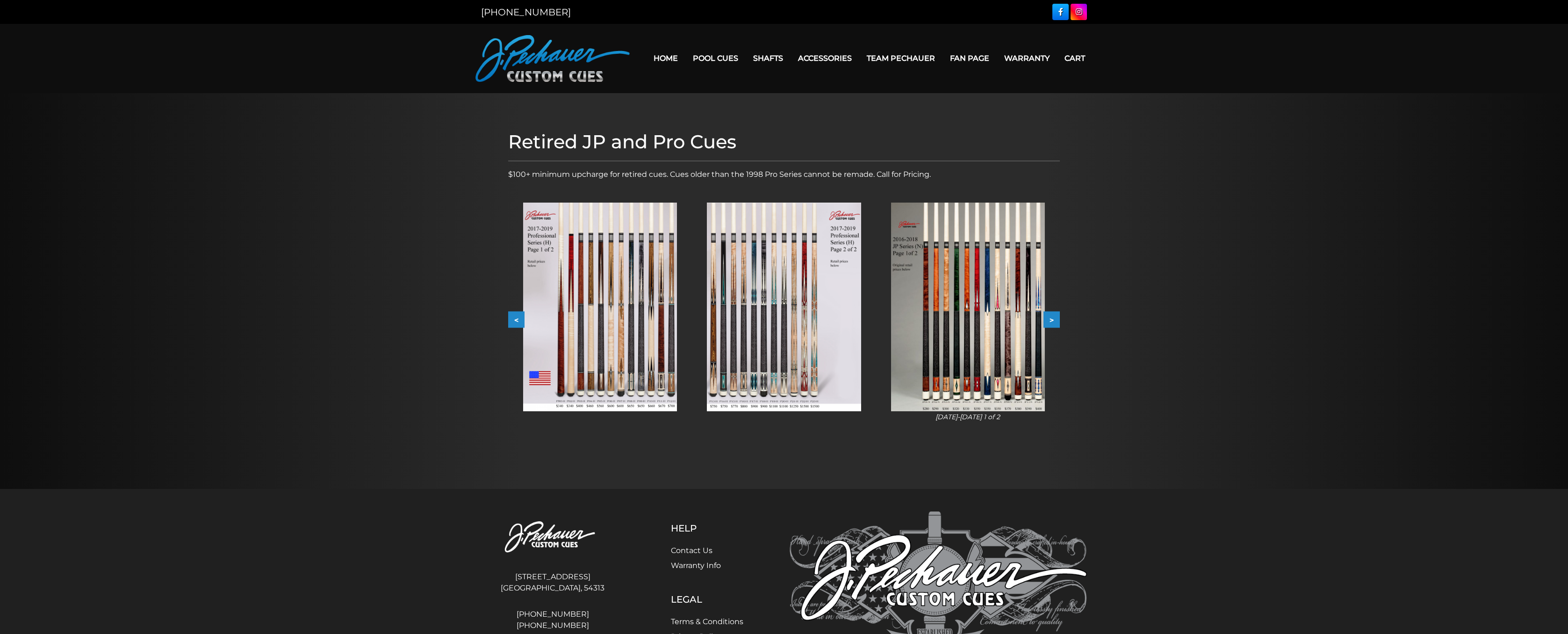
click at [1045, 317] on button ">" at bounding box center [1051, 320] width 16 height 16
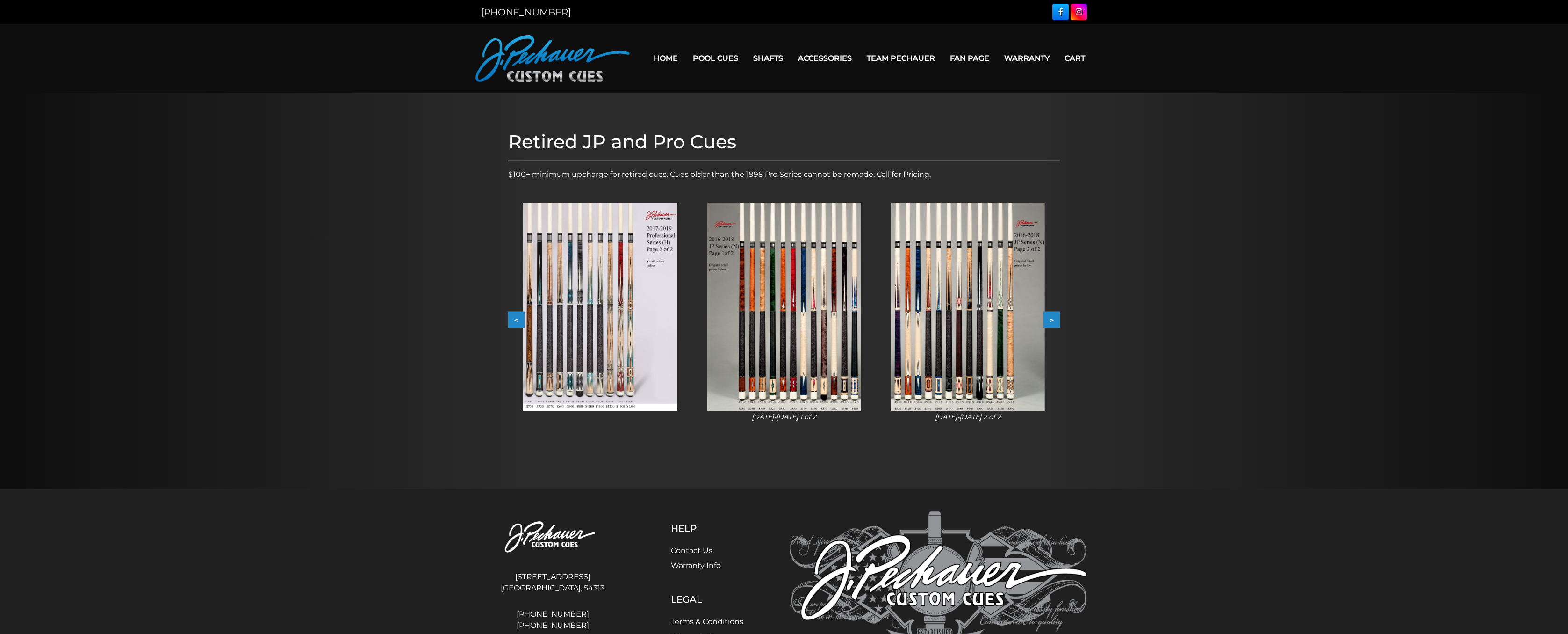
click at [1045, 317] on button ">" at bounding box center [1051, 320] width 16 height 16
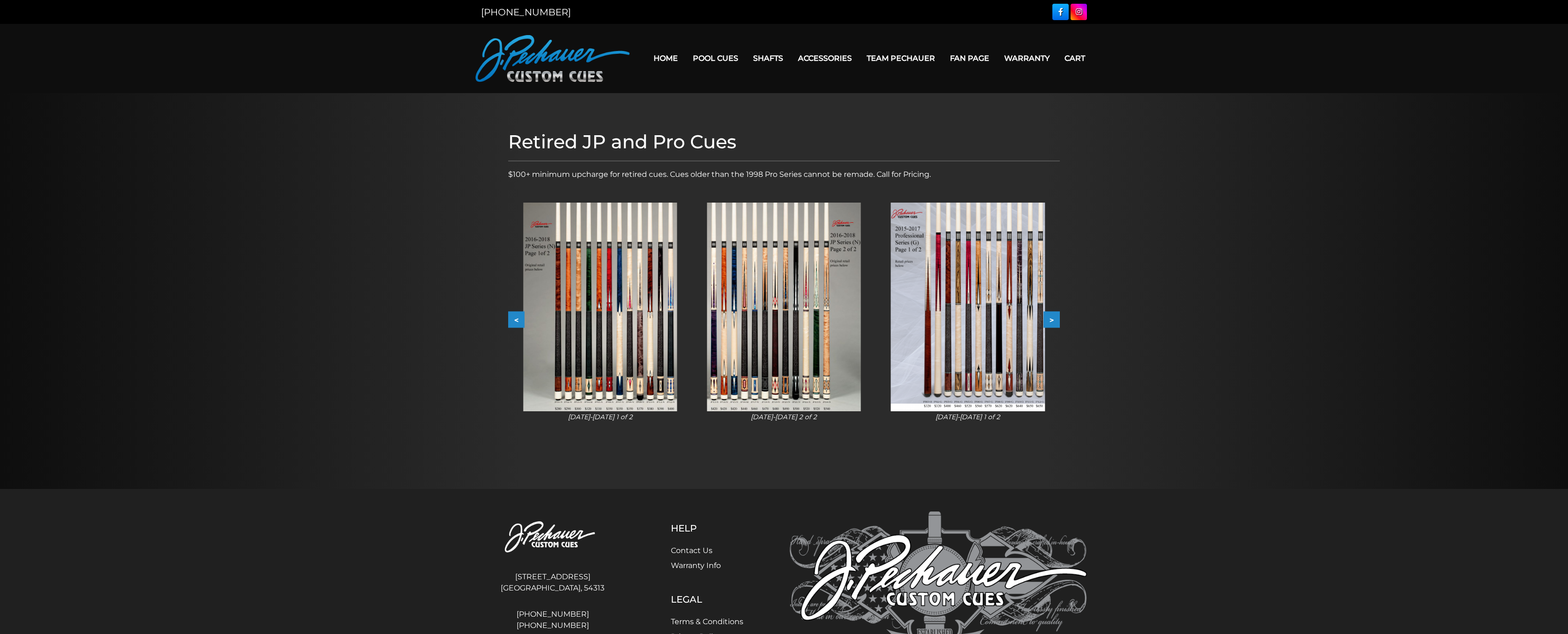
click at [1045, 317] on button ">" at bounding box center [1051, 320] width 16 height 16
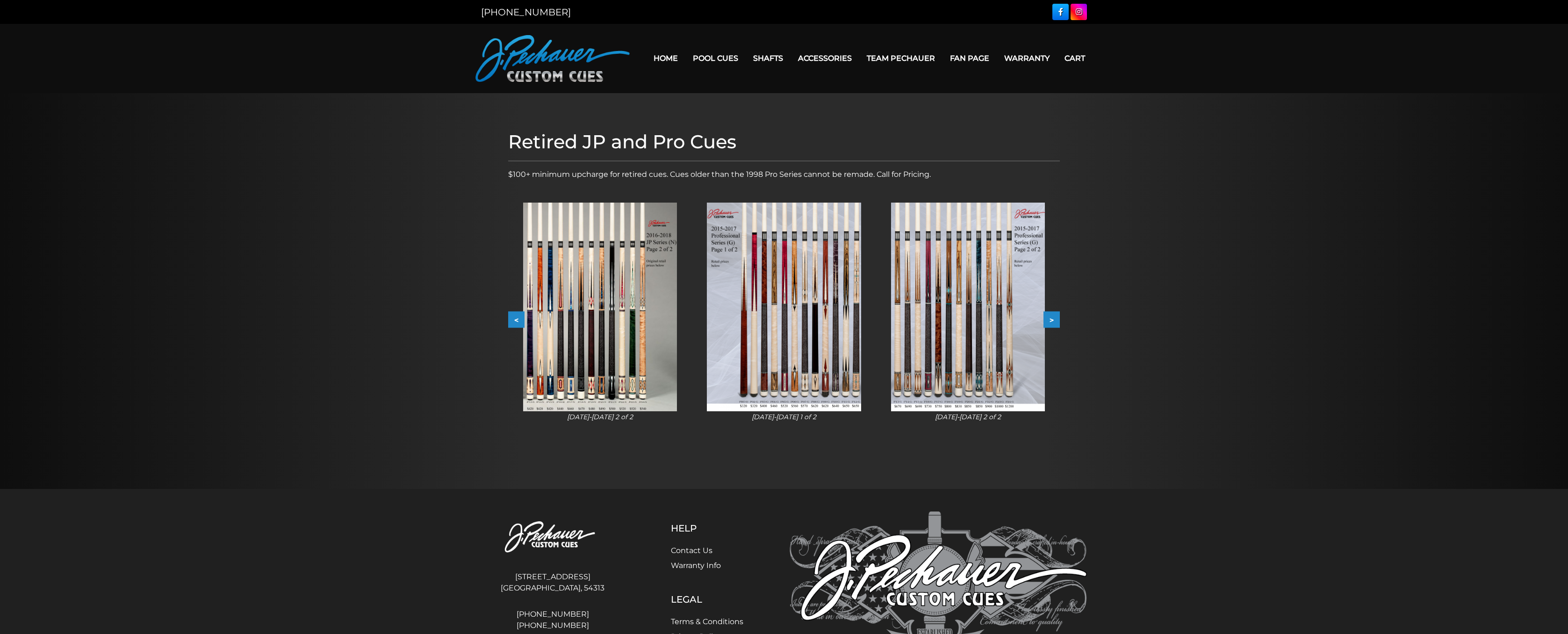
click at [1045, 317] on button ">" at bounding box center [1051, 320] width 16 height 16
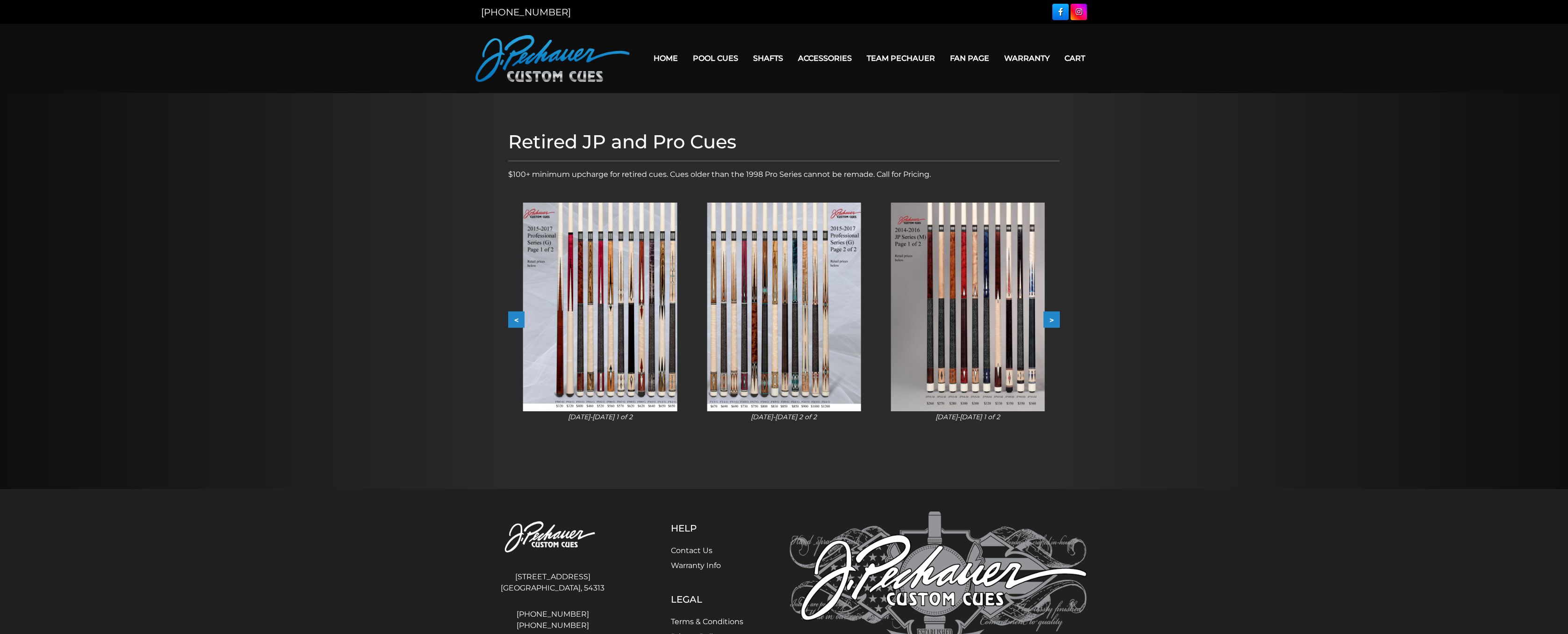
click at [1045, 317] on button ">" at bounding box center [1051, 320] width 16 height 16
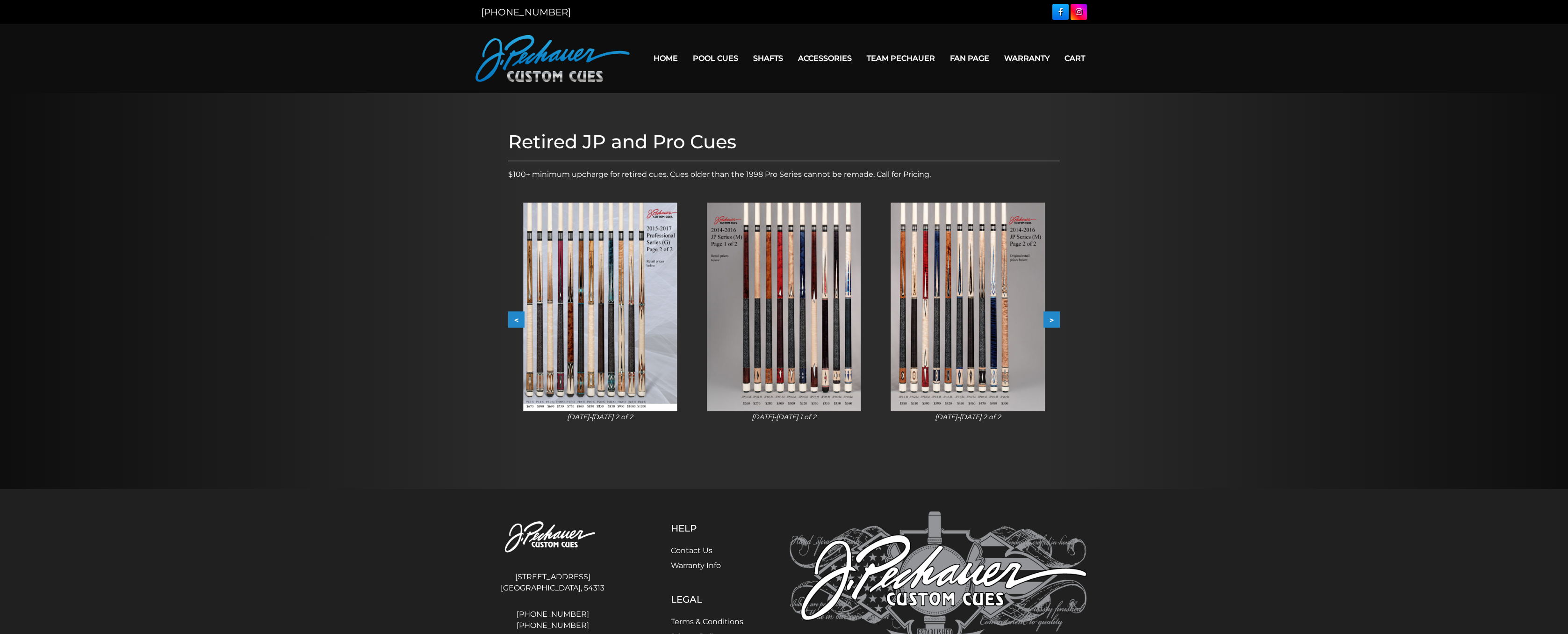
click at [1045, 317] on button ">" at bounding box center [1051, 320] width 16 height 16
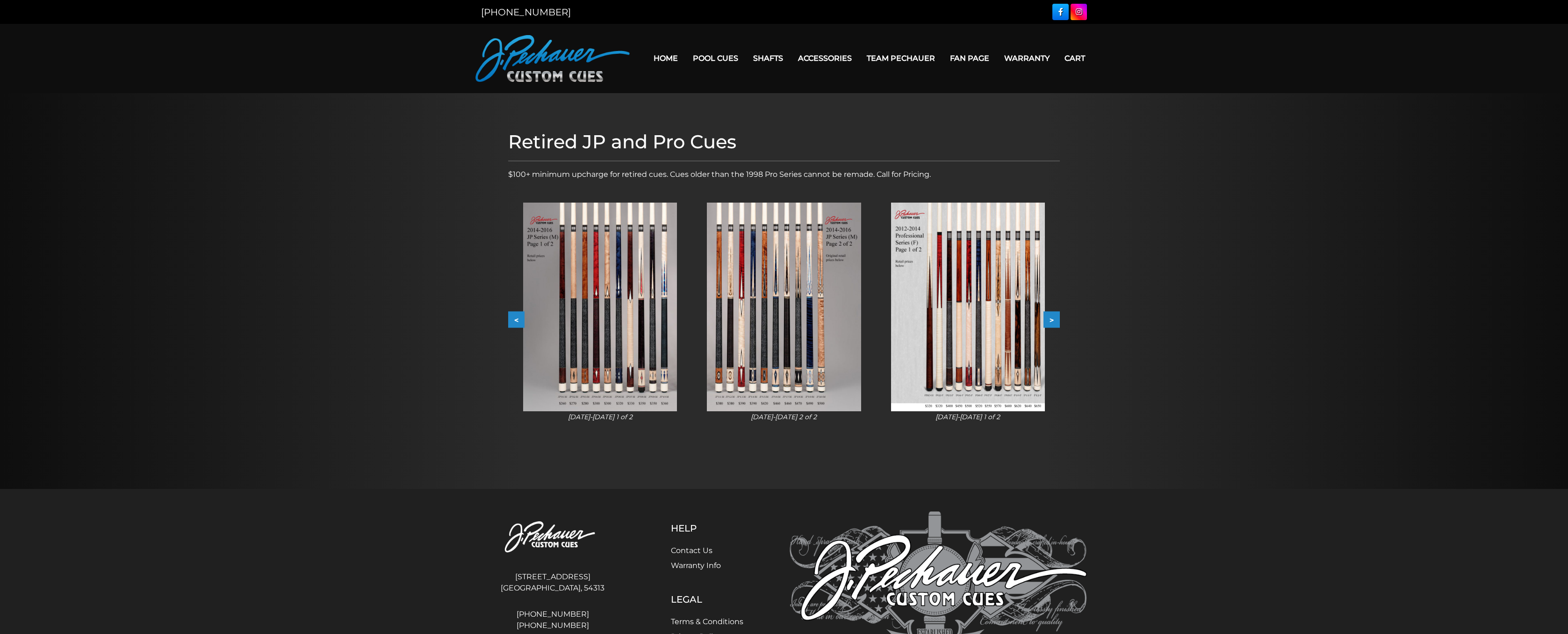
click at [1045, 317] on button ">" at bounding box center [1051, 320] width 16 height 16
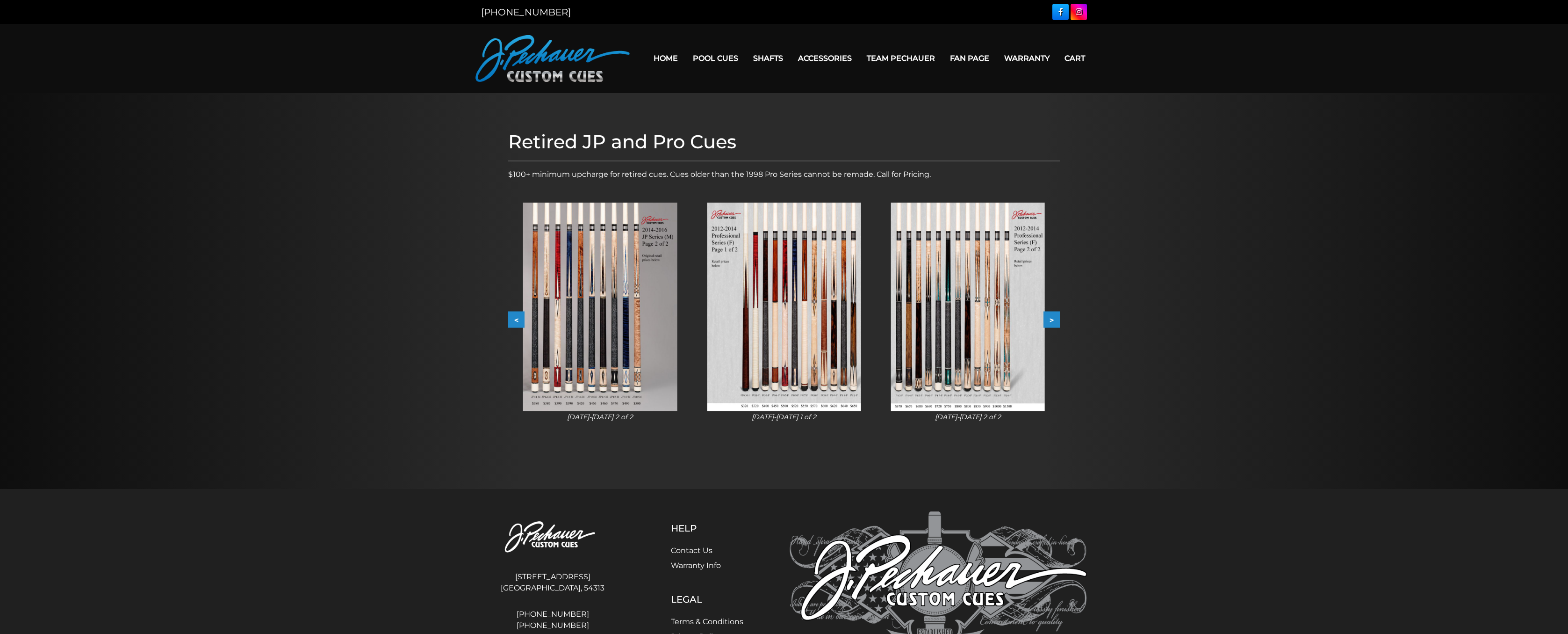
click at [1045, 317] on button ">" at bounding box center [1051, 320] width 16 height 16
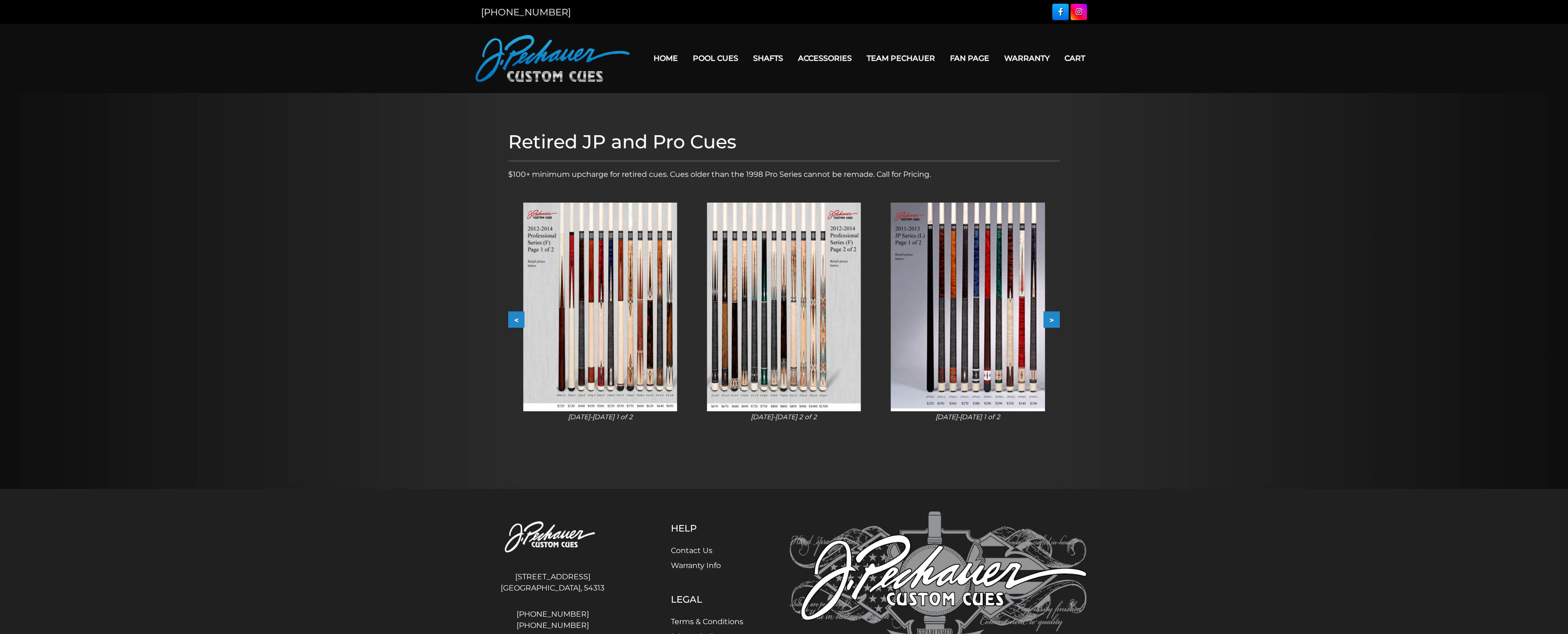
click at [1045, 317] on button ">" at bounding box center [1051, 320] width 16 height 16
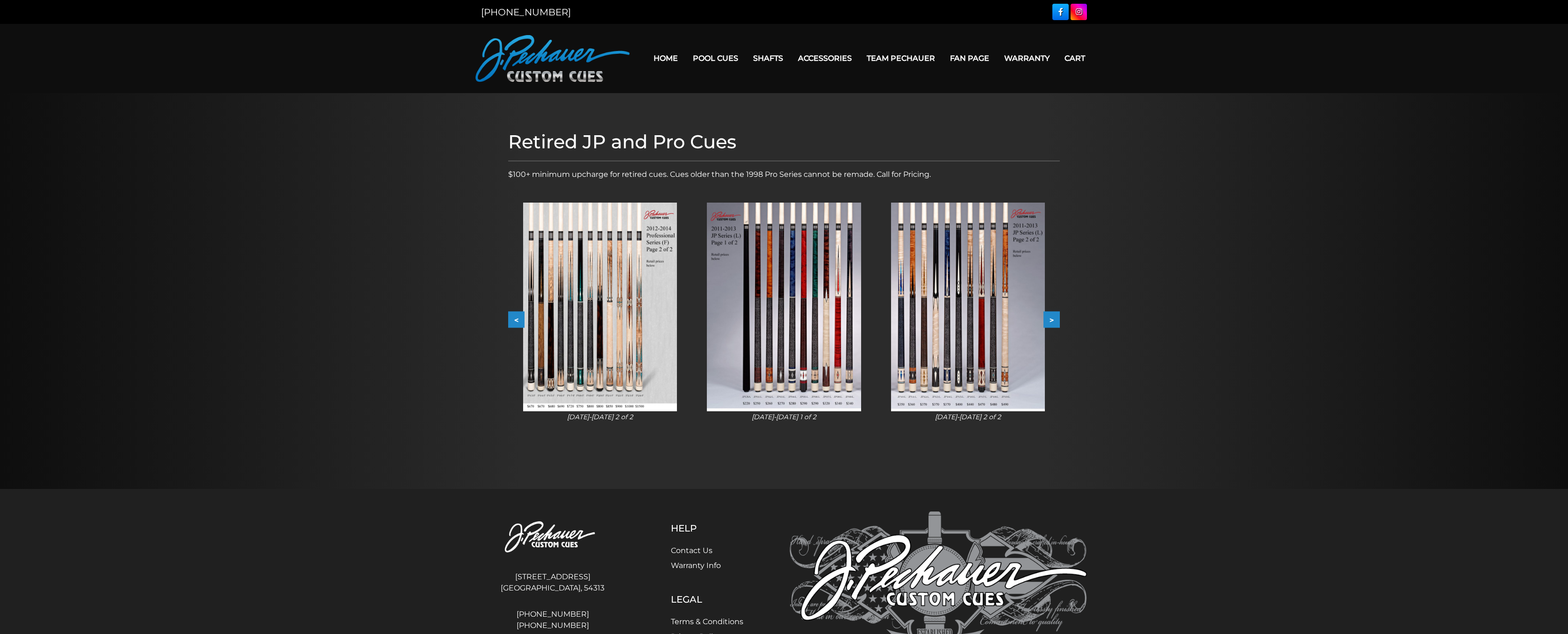
click at [1045, 317] on button ">" at bounding box center [1051, 320] width 16 height 16
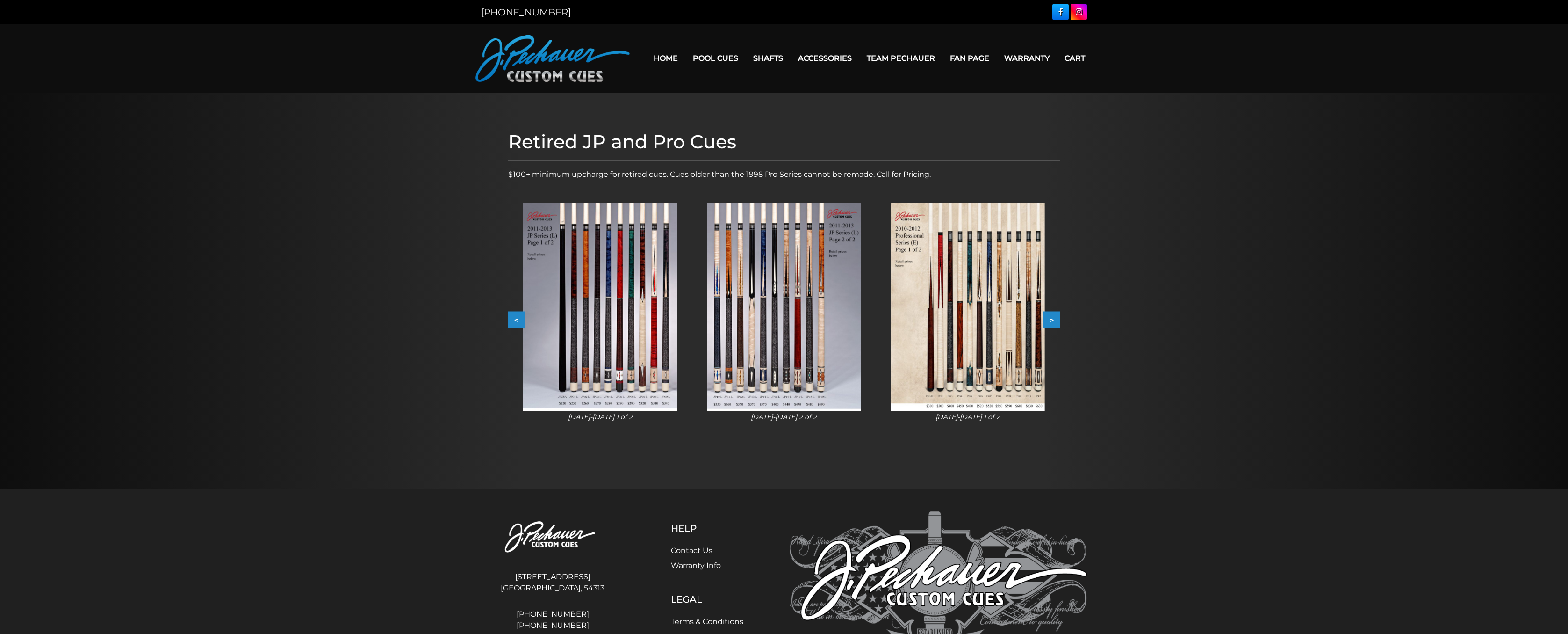
click at [1045, 317] on button ">" at bounding box center [1051, 320] width 16 height 16
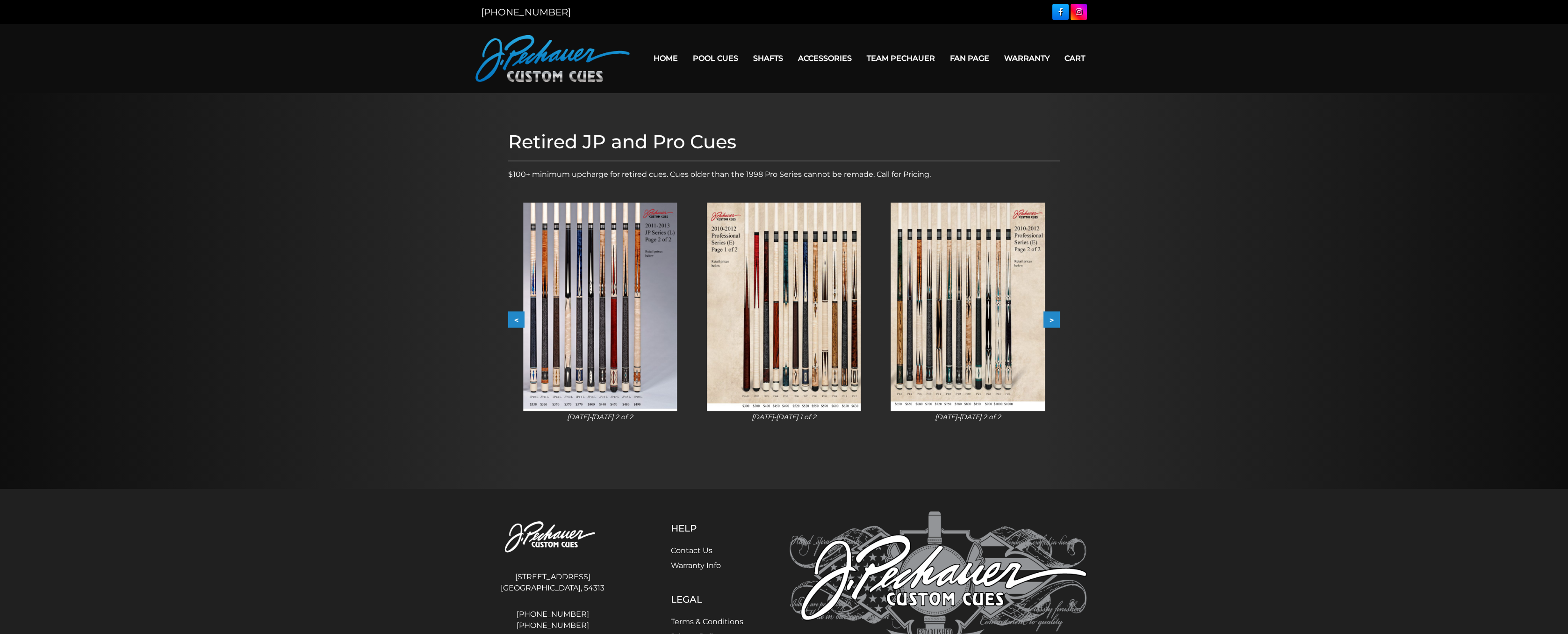
click at [1059, 320] on button ">" at bounding box center [1051, 320] width 16 height 16
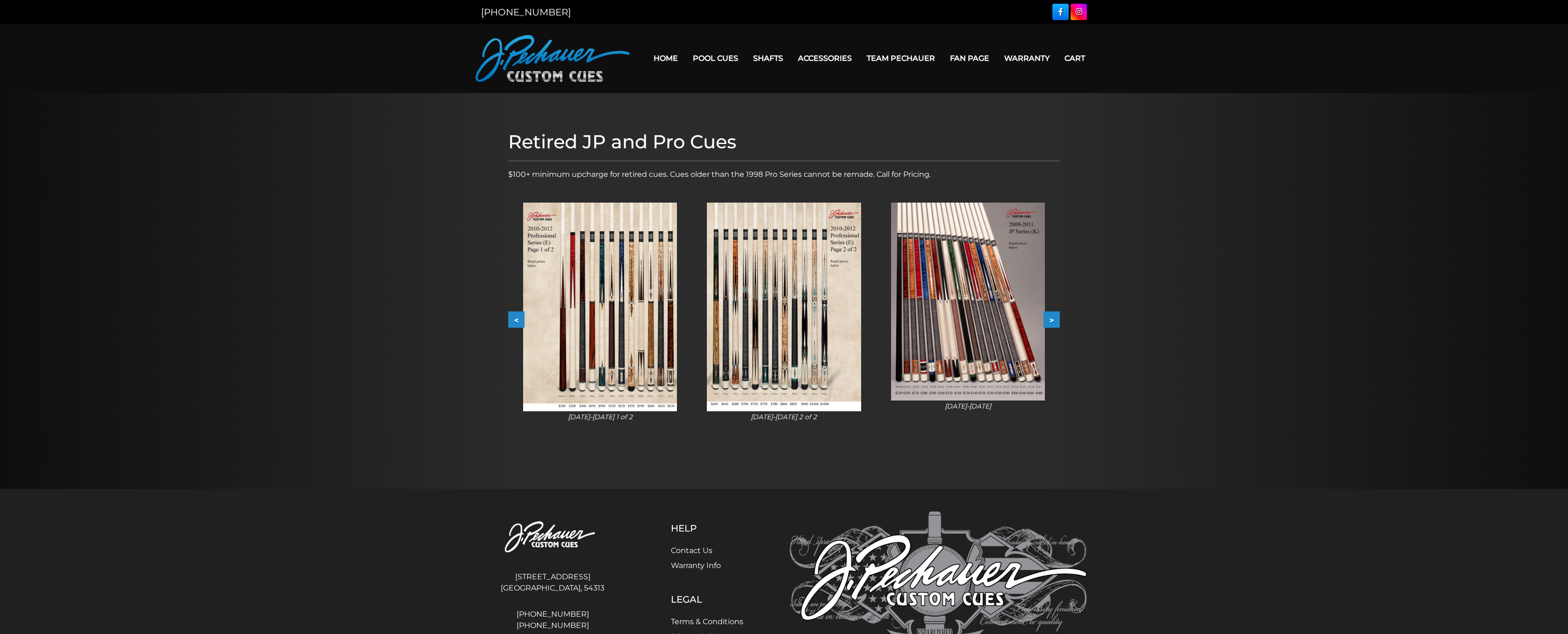
click at [1059, 320] on button ">" at bounding box center [1051, 320] width 16 height 16
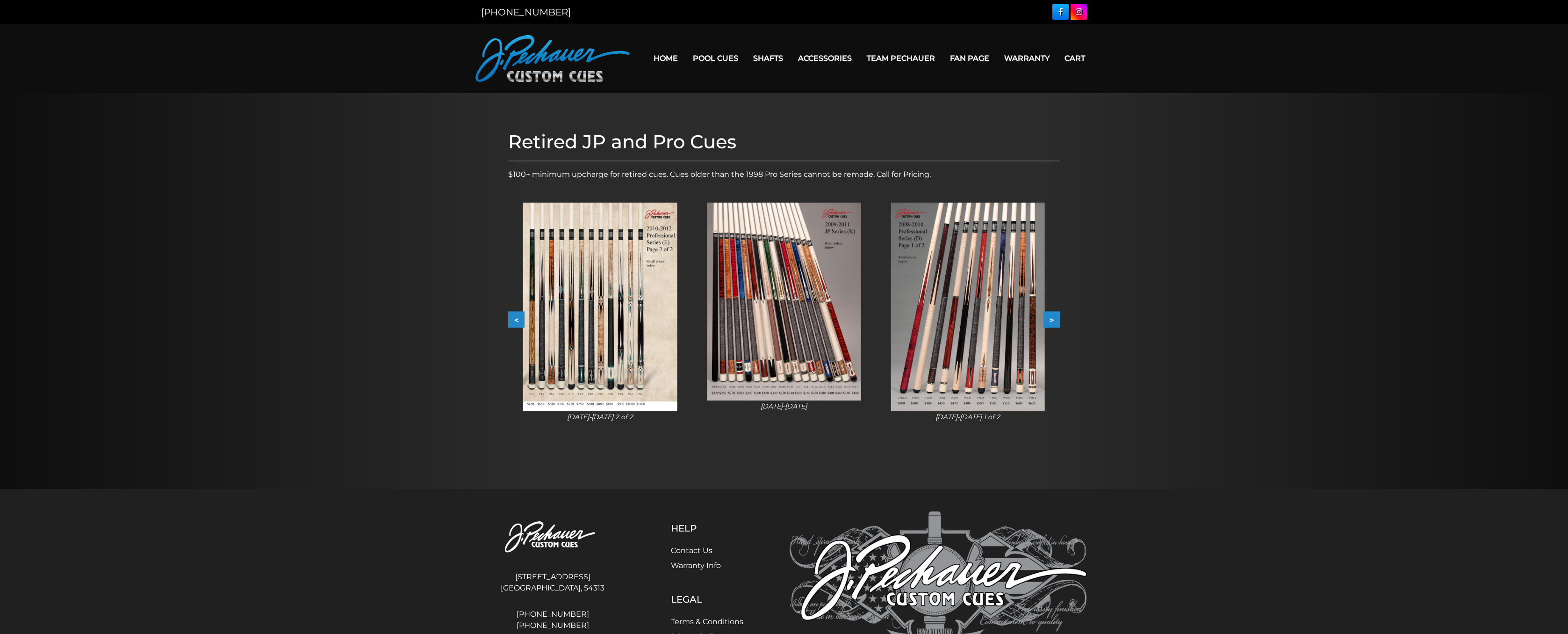
click at [1059, 320] on button ">" at bounding box center [1051, 320] width 16 height 16
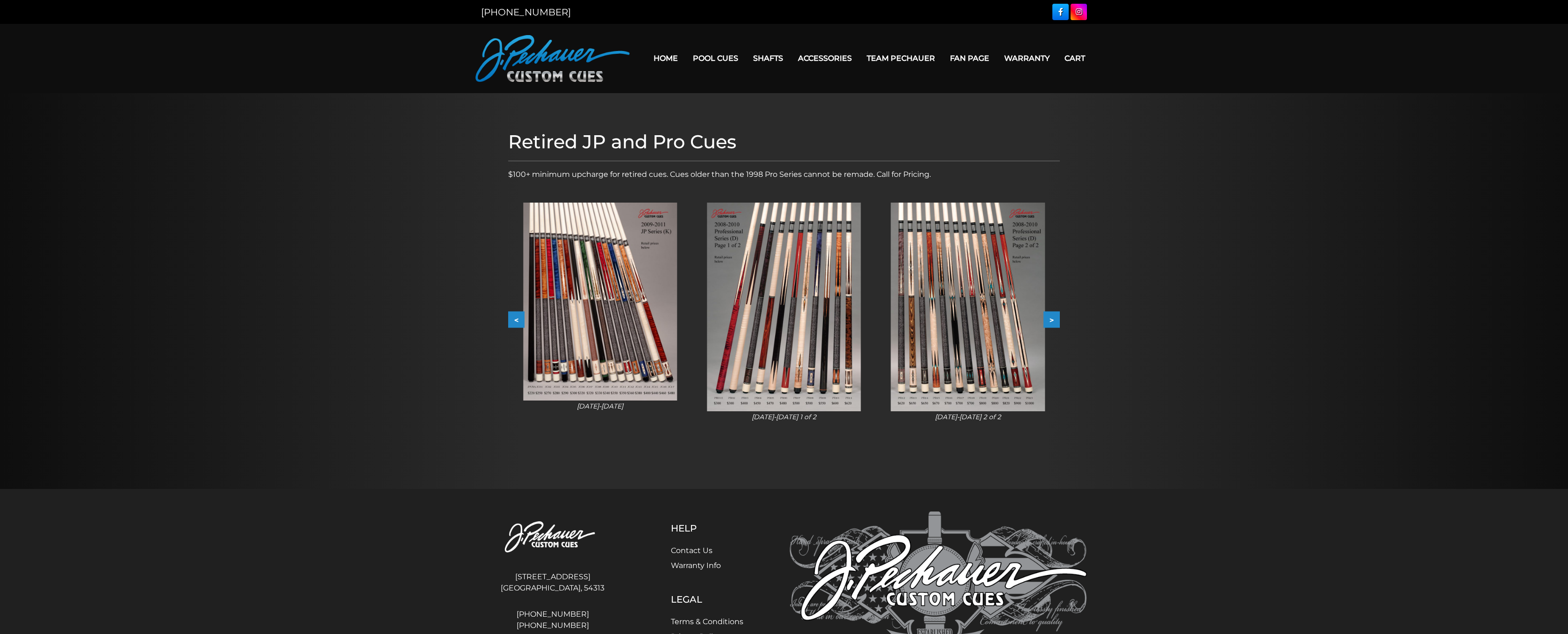
click at [1059, 320] on button ">" at bounding box center [1051, 320] width 16 height 16
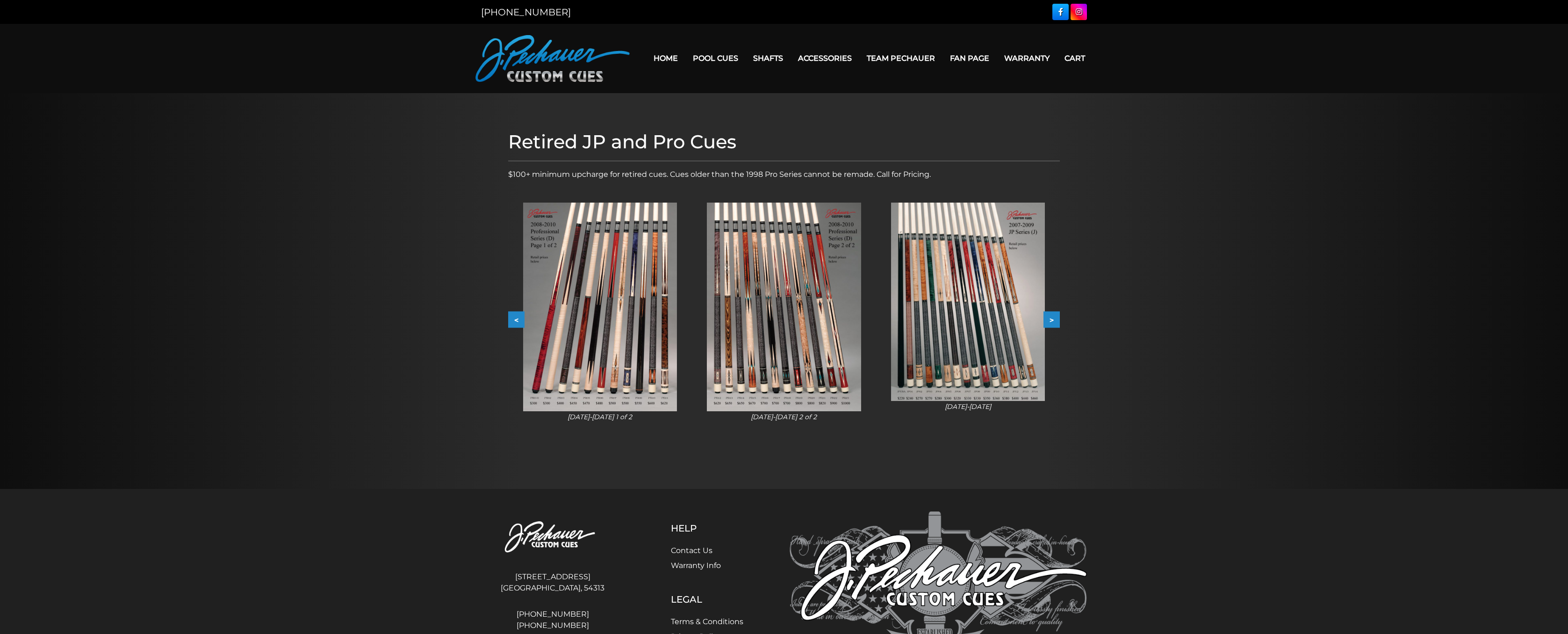
click at [1059, 320] on button ">" at bounding box center [1051, 320] width 16 height 16
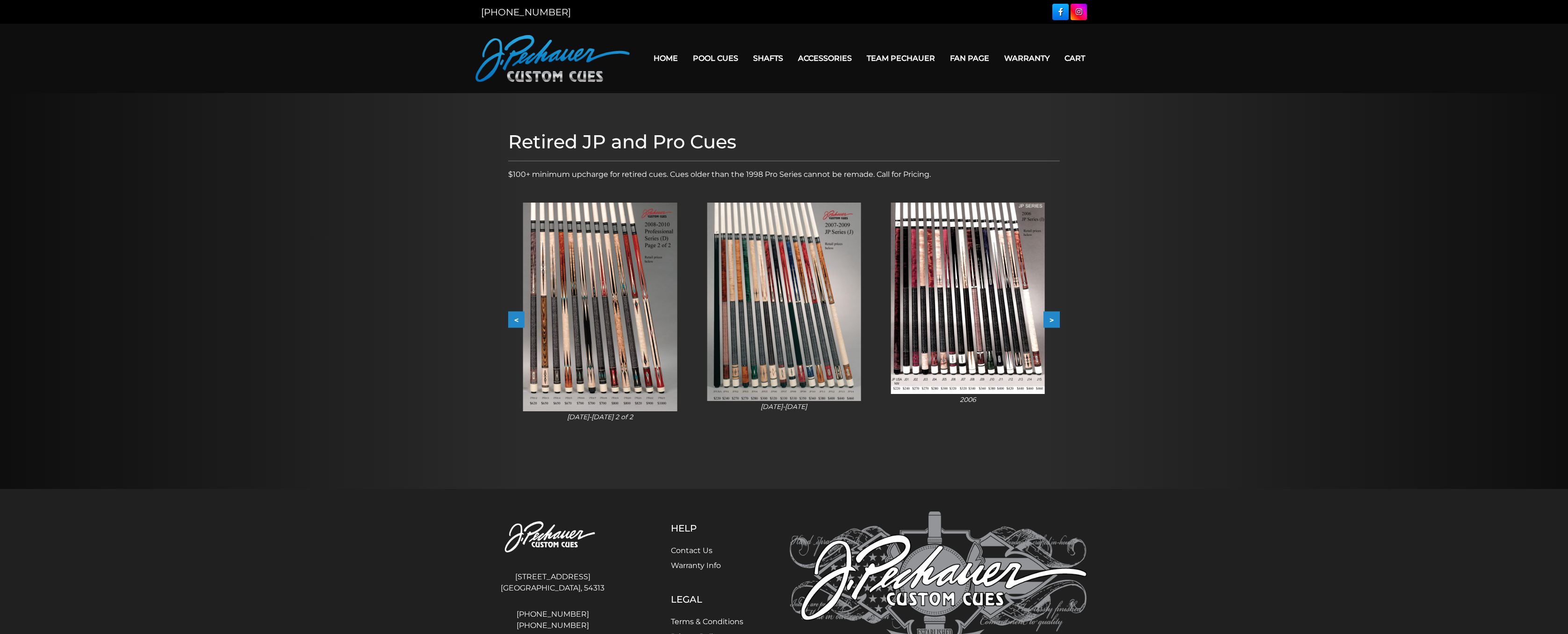
click at [1059, 320] on button ">" at bounding box center [1051, 320] width 16 height 16
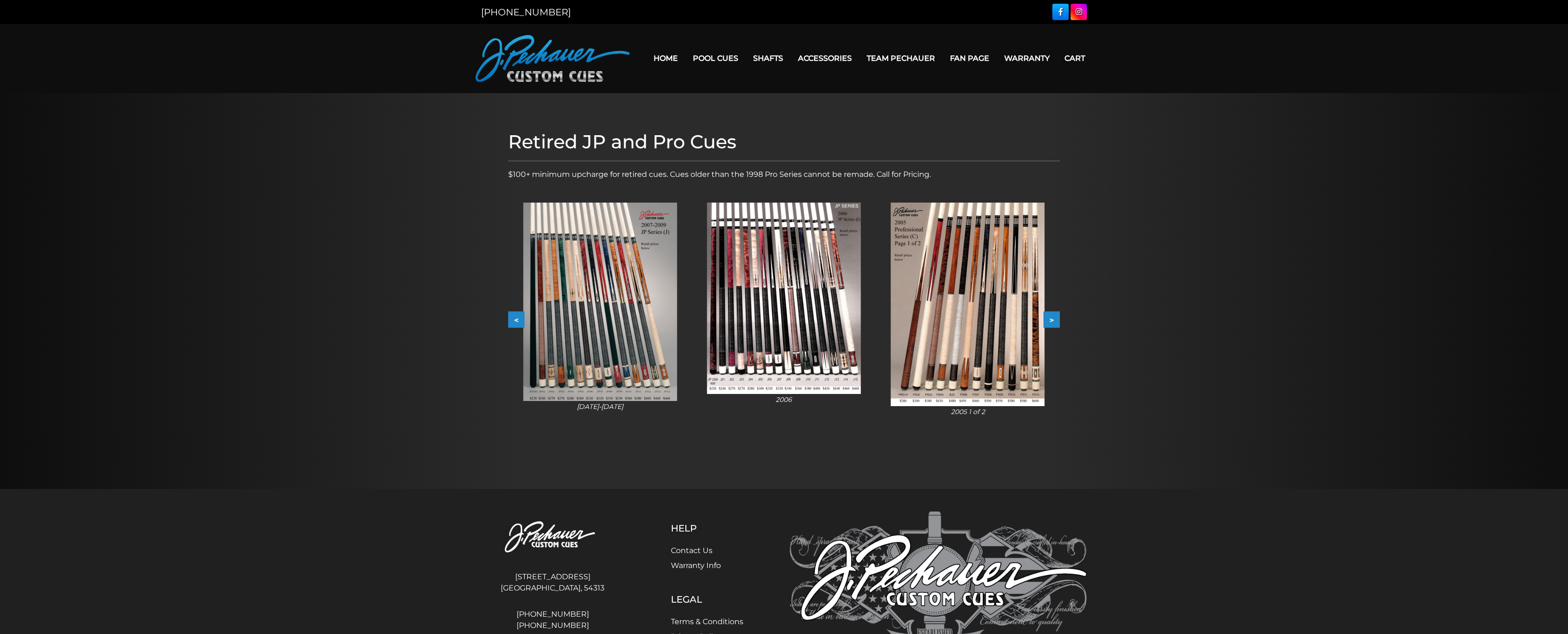
click at [1059, 320] on button ">" at bounding box center [1051, 320] width 16 height 16
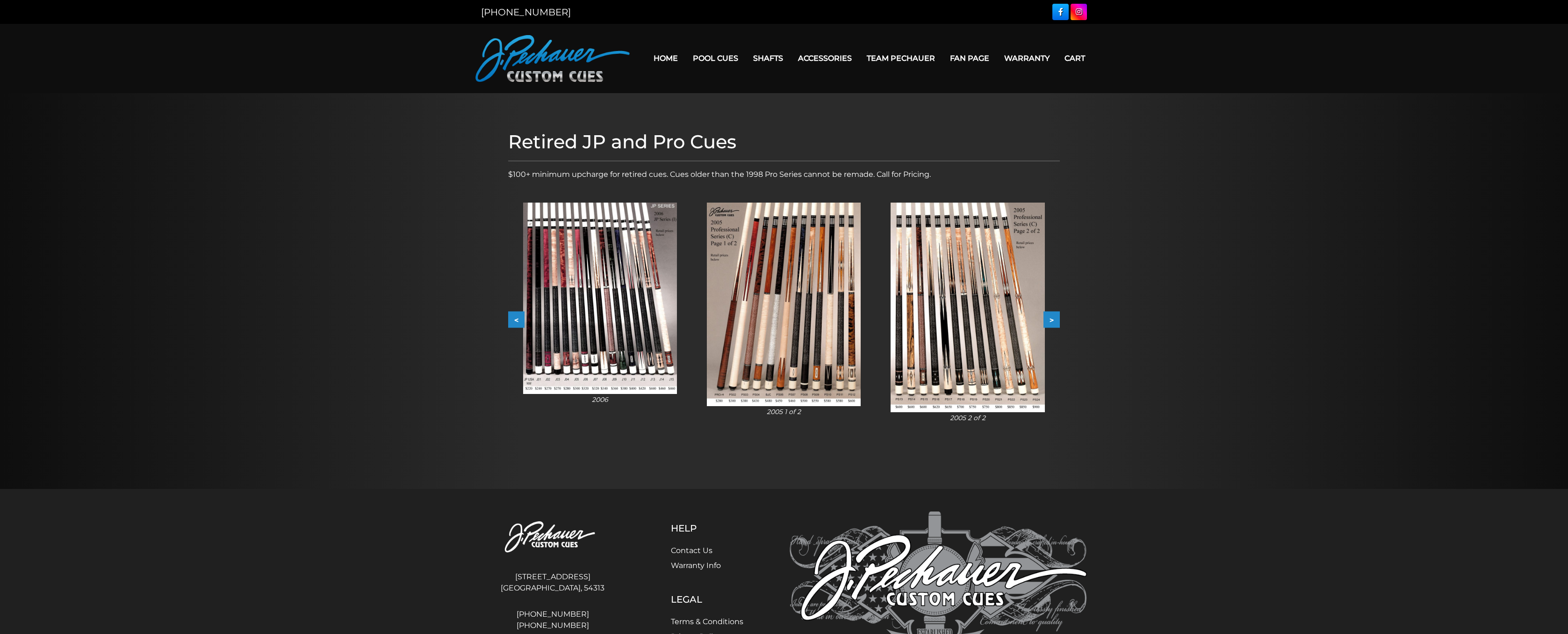
click at [1059, 320] on button ">" at bounding box center [1051, 320] width 16 height 16
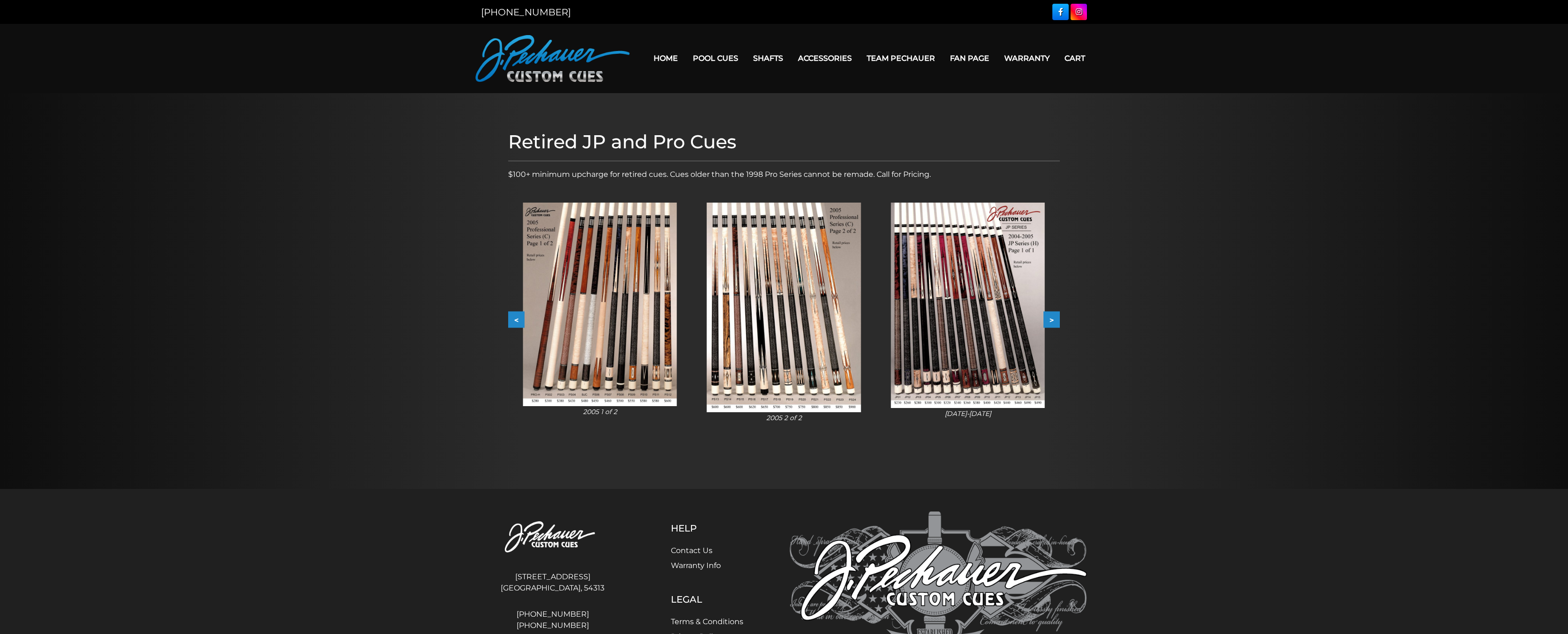
click at [1059, 320] on button ">" at bounding box center [1051, 320] width 16 height 16
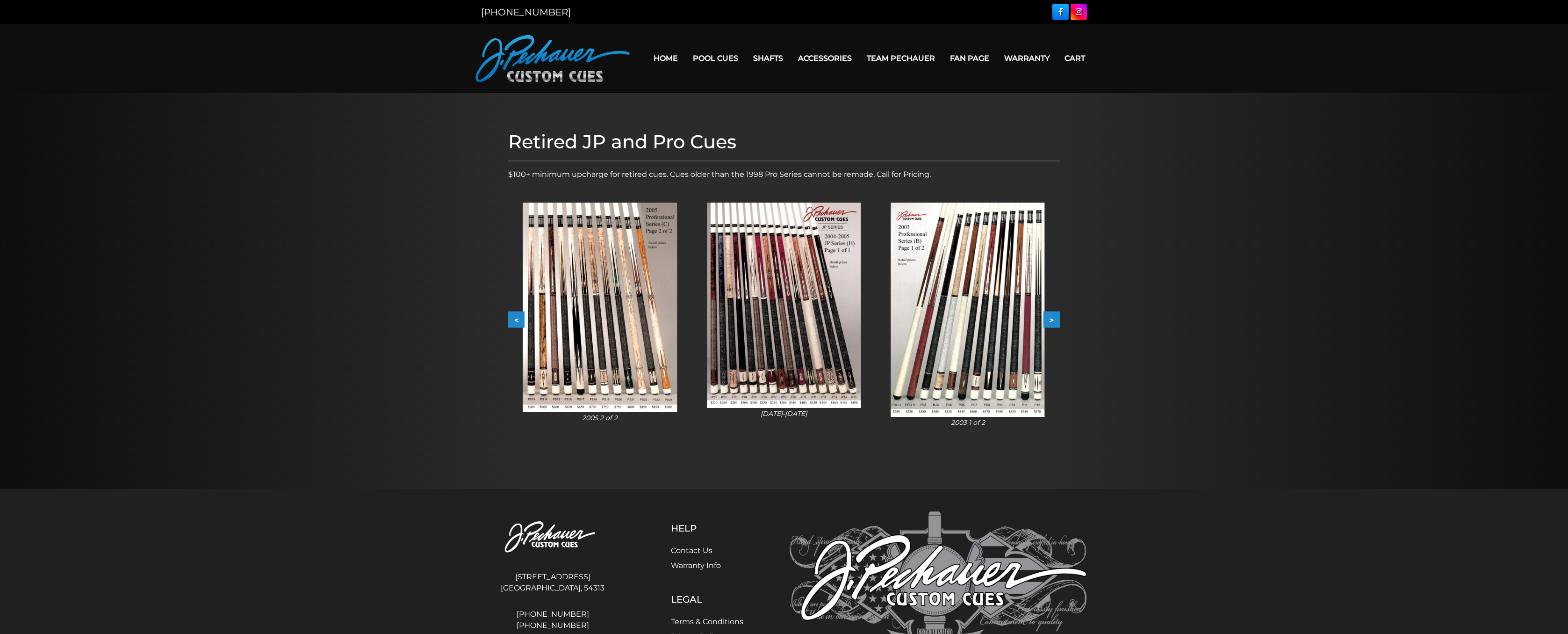
click at [1059, 320] on button ">" at bounding box center [1051, 320] width 16 height 16
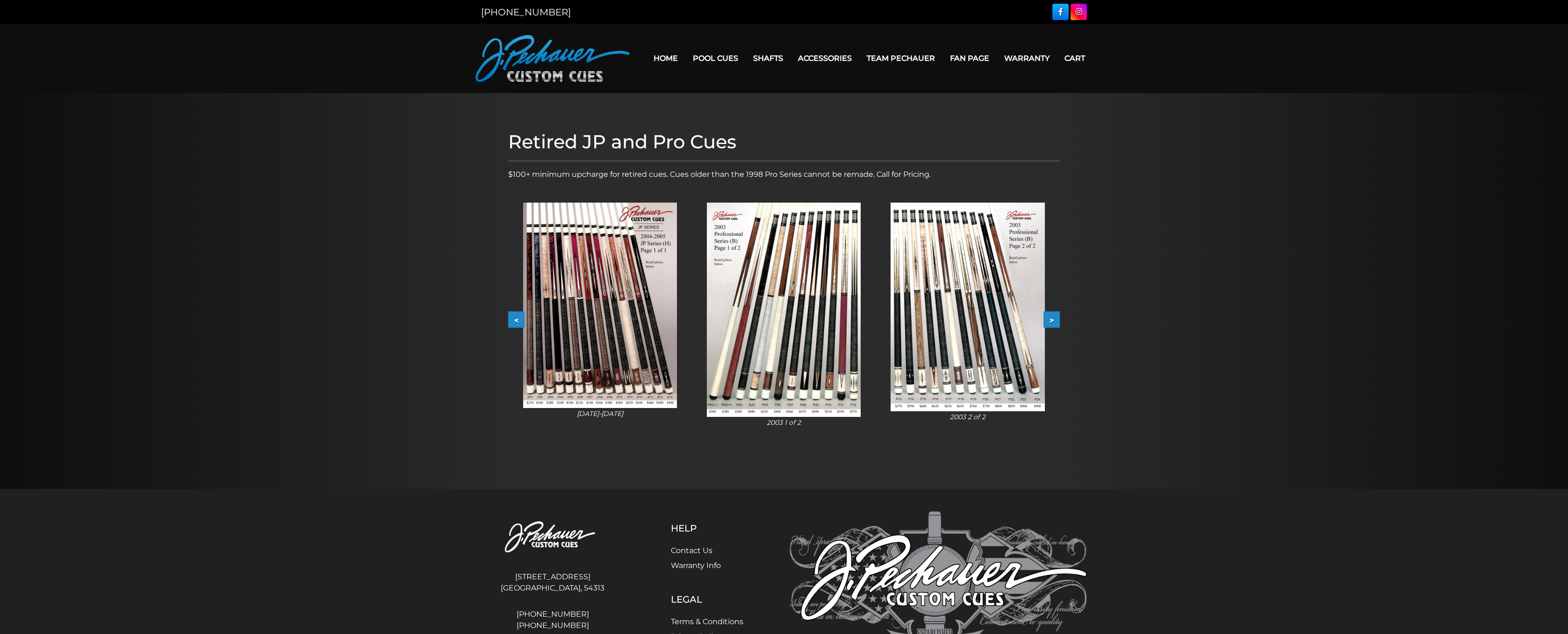
click at [1059, 320] on button ">" at bounding box center [1051, 320] width 16 height 16
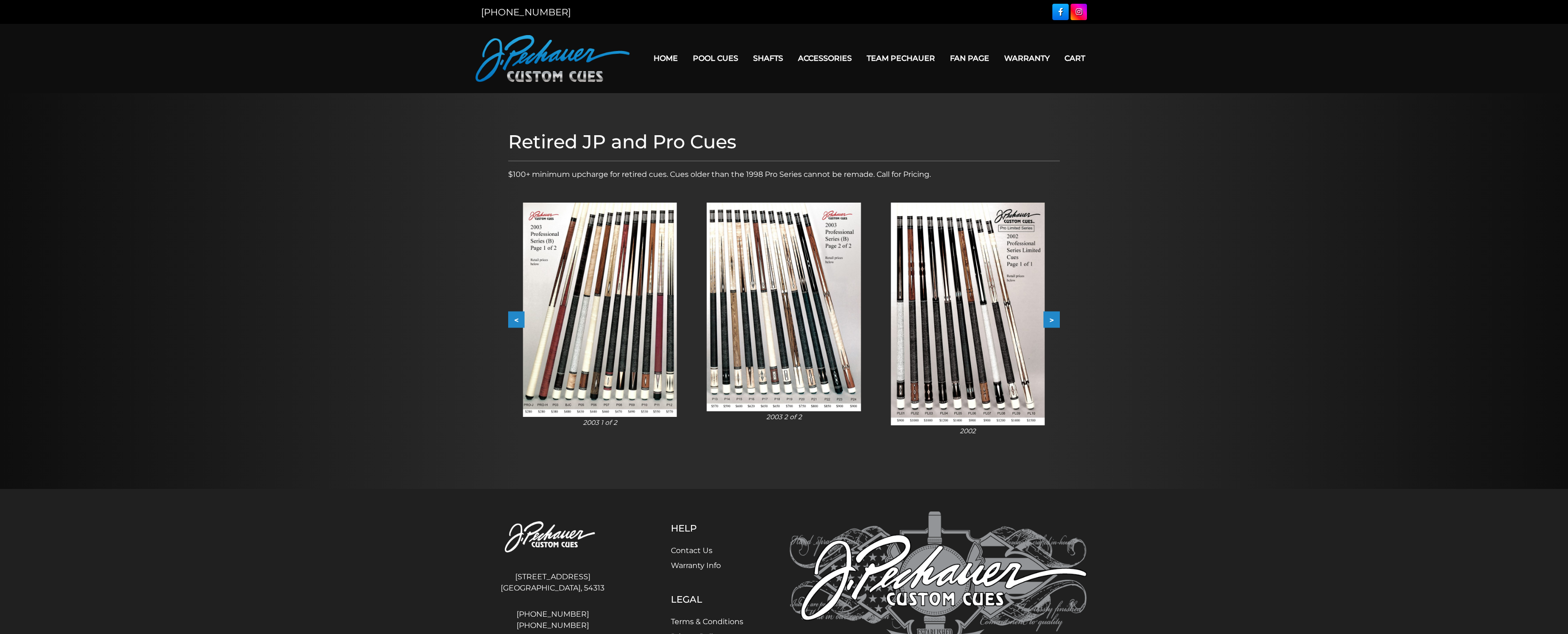
click at [1059, 320] on button ">" at bounding box center [1051, 320] width 16 height 16
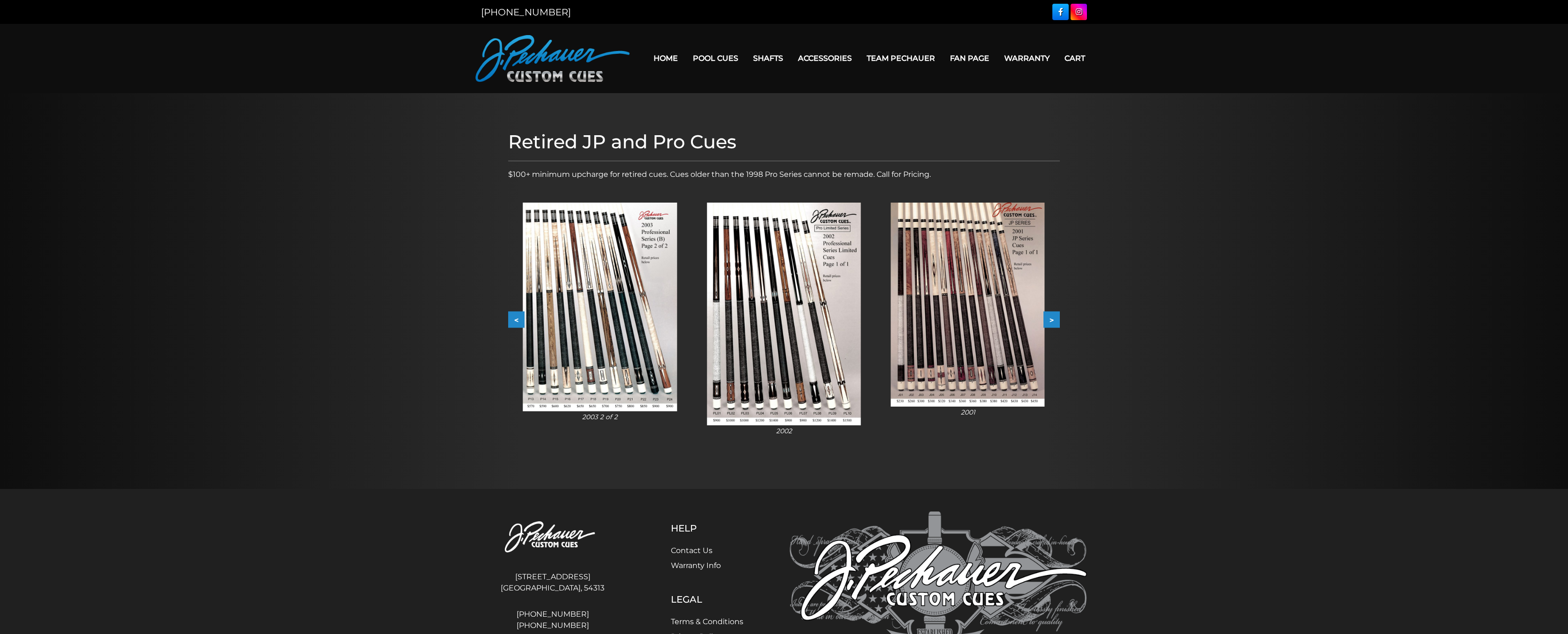
click at [1059, 320] on button ">" at bounding box center [1051, 320] width 16 height 16
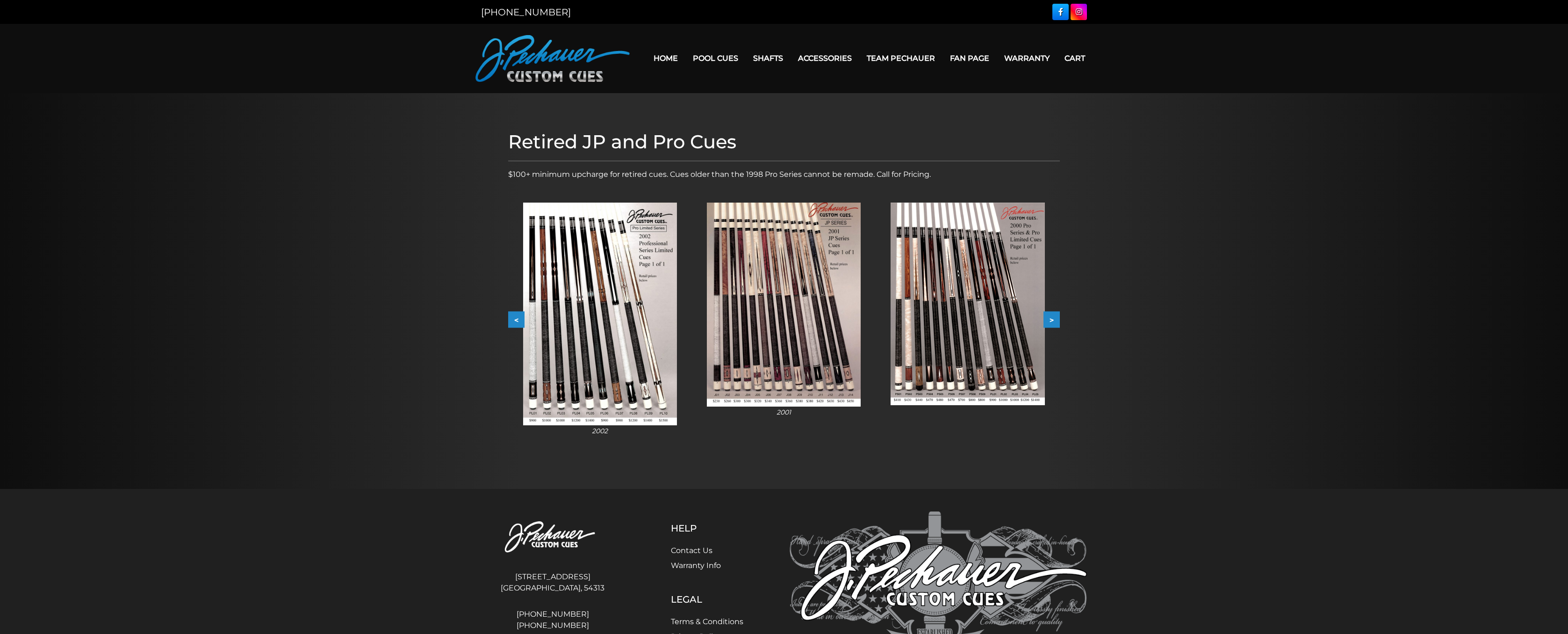
click at [1059, 320] on button ">" at bounding box center [1051, 320] width 16 height 16
